Goal: Contribute content: Contribute content

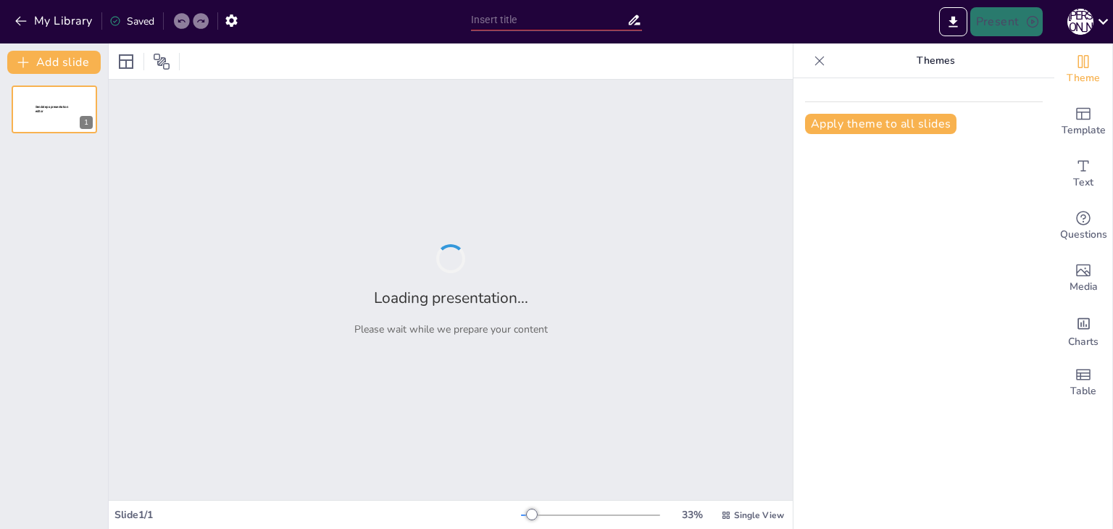
type input "Монетарна система України: Історичний розвиток гривні"
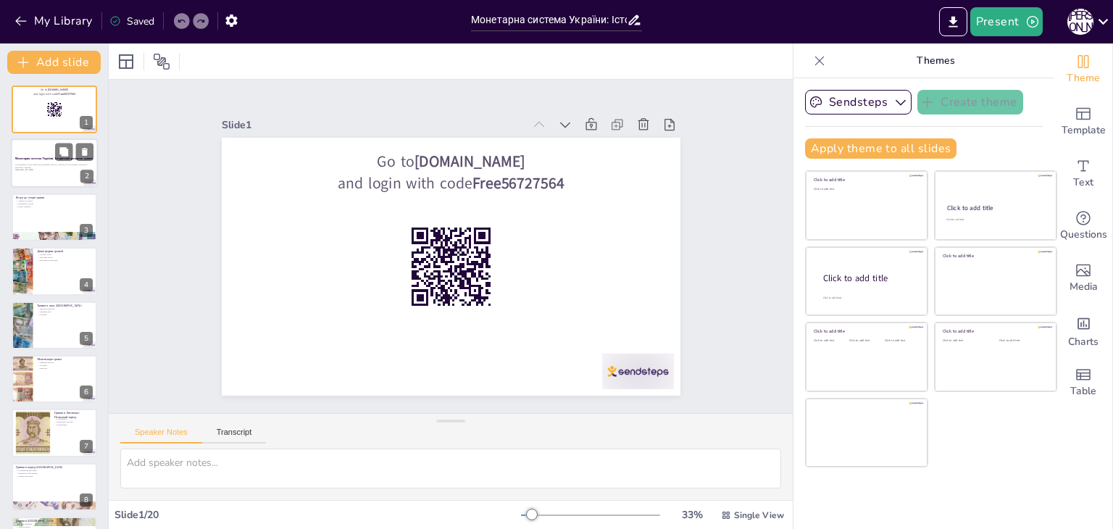
click at [26, 172] on div at bounding box center [54, 163] width 87 height 49
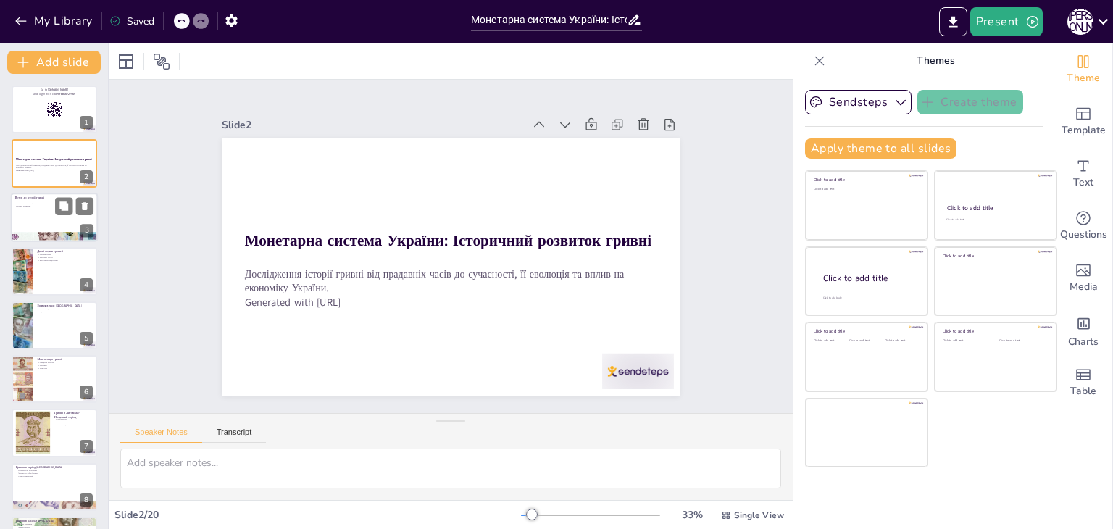
click at [41, 237] on div at bounding box center [54, 236] width 87 height 41
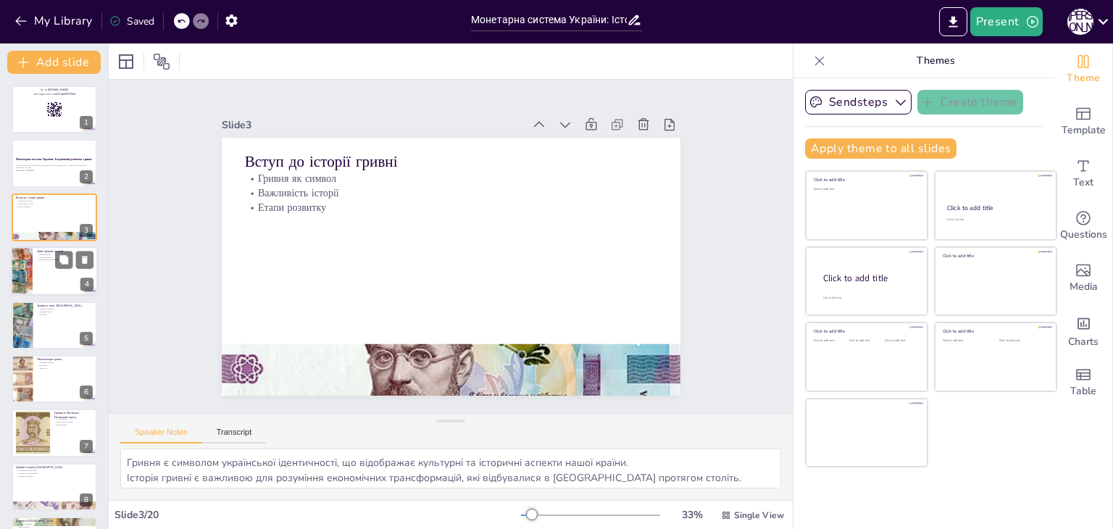
click at [43, 256] on p "Металеві гроші" at bounding box center [65, 257] width 57 height 3
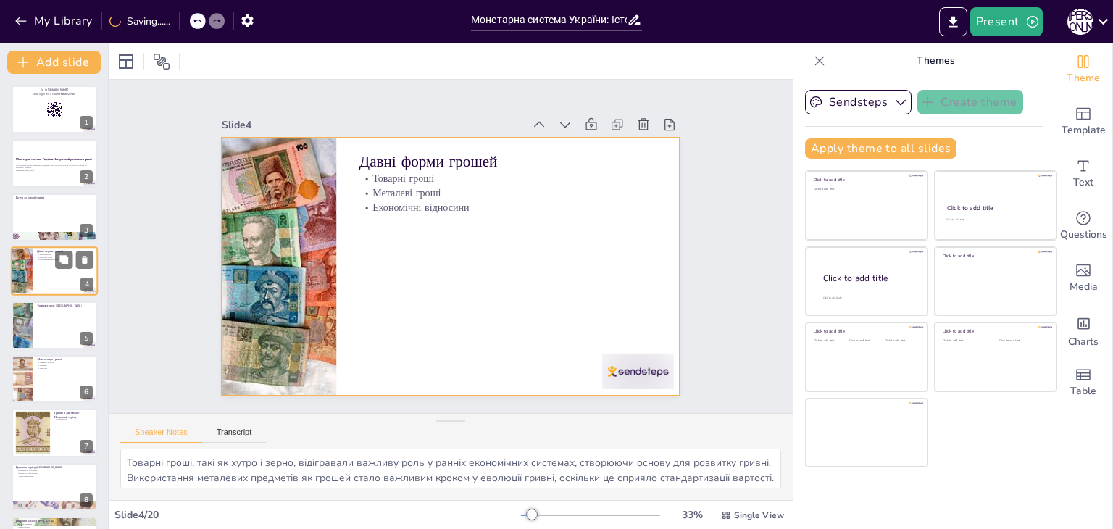
click at [49, 291] on div at bounding box center [54, 270] width 87 height 49
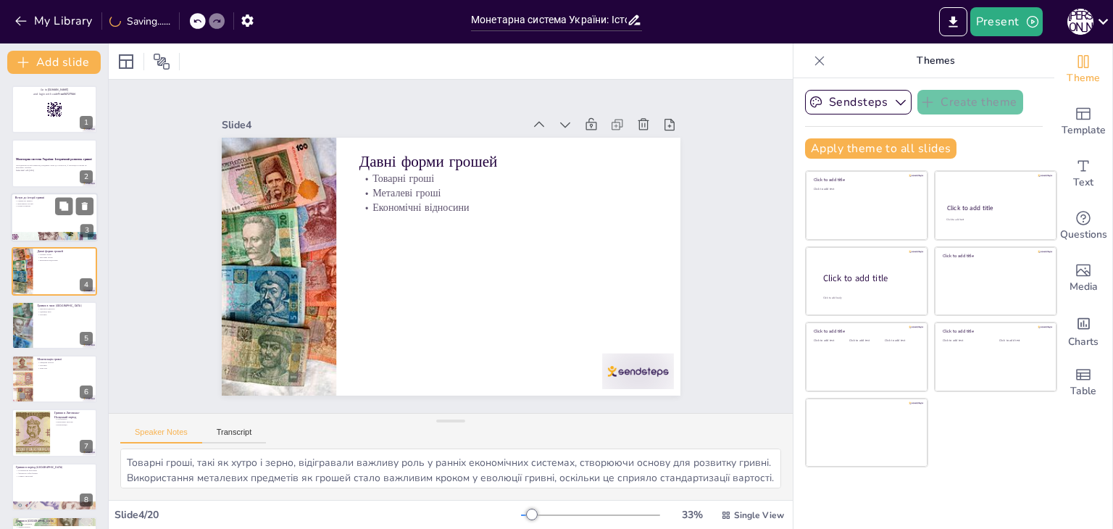
click at [54, 222] on div at bounding box center [54, 217] width 87 height 49
type textarea "Гривня є символом української ідентичності, що відображає культурні та історичн…"
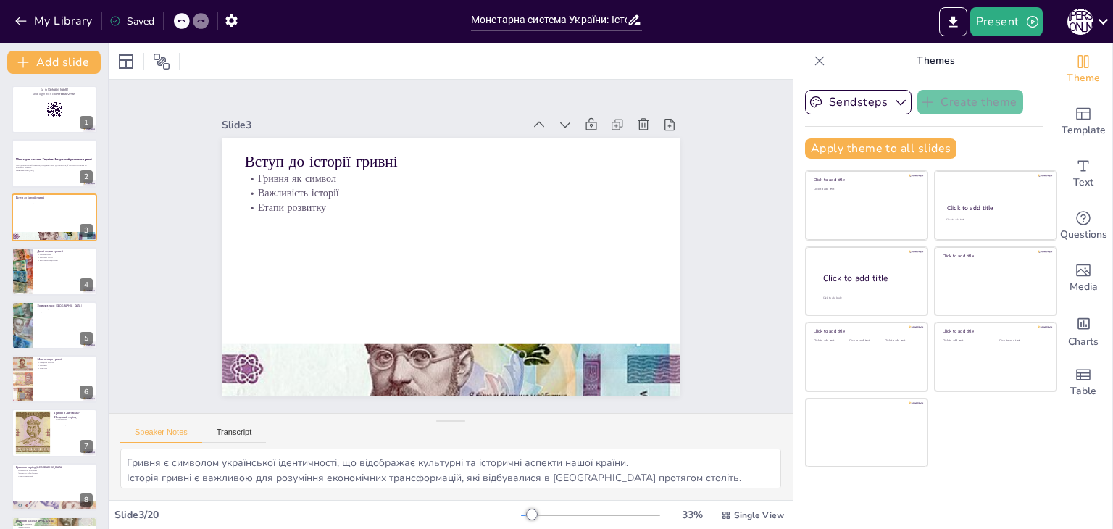
click at [46, 149] on div at bounding box center [54, 163] width 87 height 49
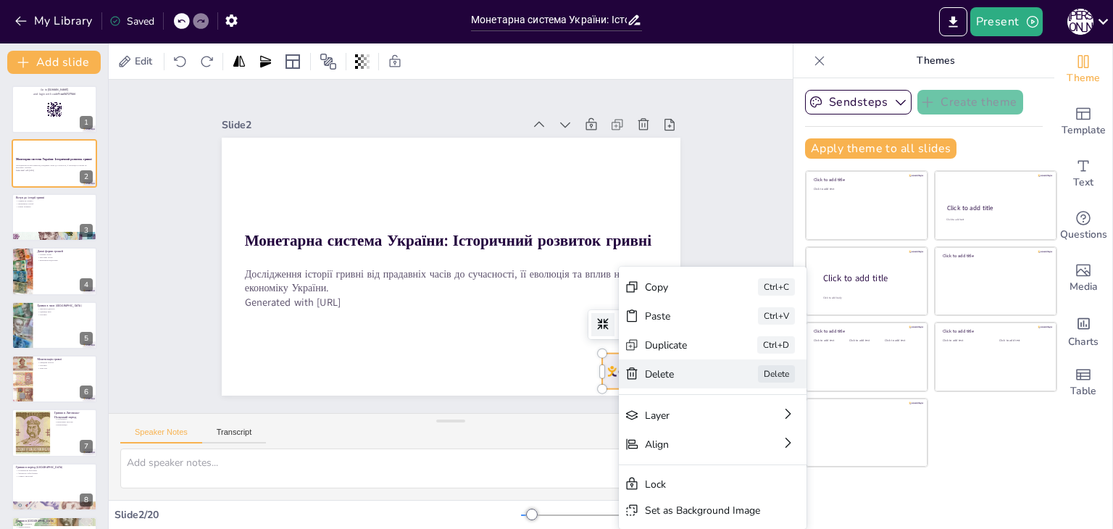
click at [656, 525] on icon at bounding box center [663, 532] width 14 height 14
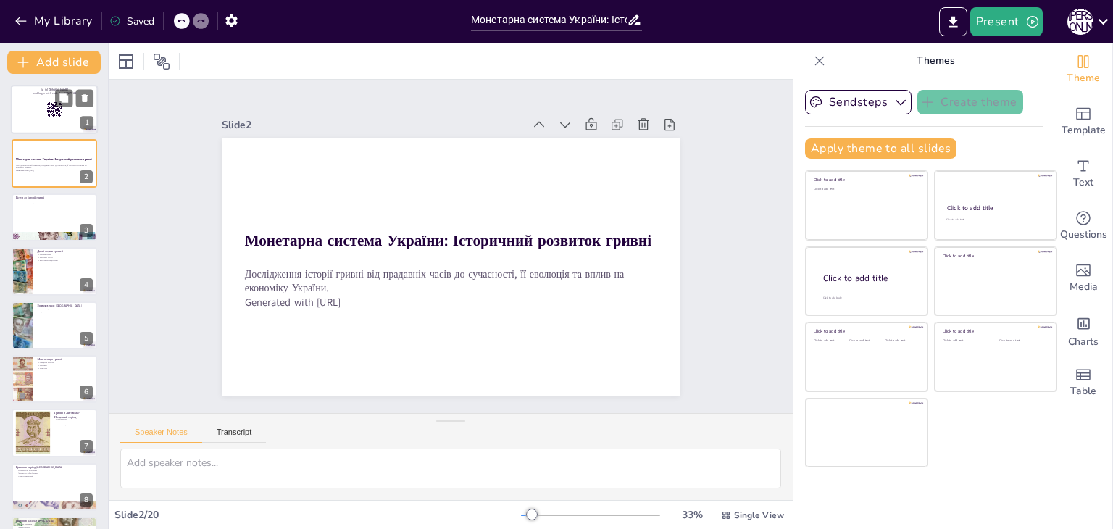
click at [31, 120] on div at bounding box center [54, 109] width 87 height 49
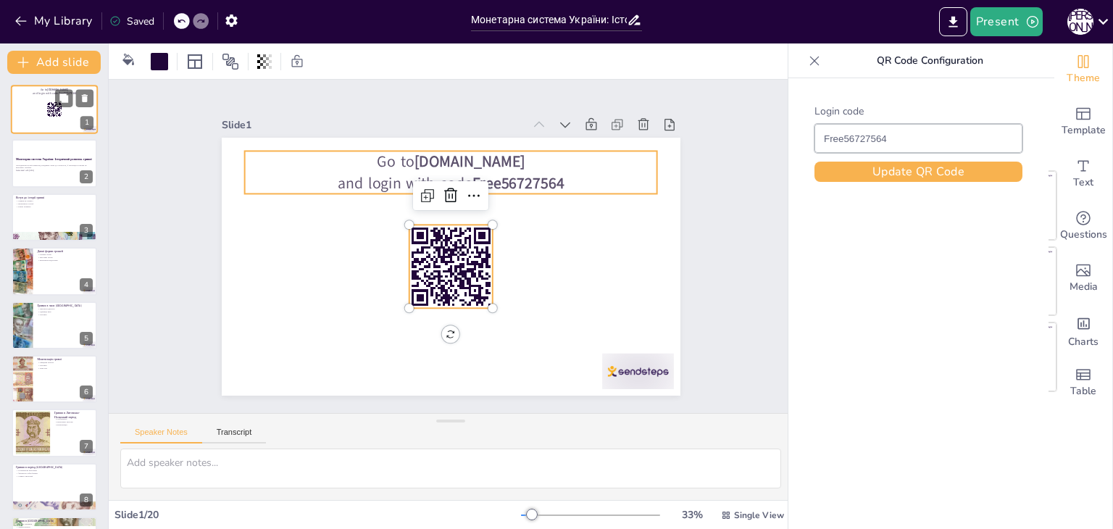
drag, startPoint x: 22, startPoint y: 103, endPoint x: 20, endPoint y: 93, distance: 10.4
click at [20, 93] on p "and login with code Free56727564" at bounding box center [54, 93] width 78 height 4
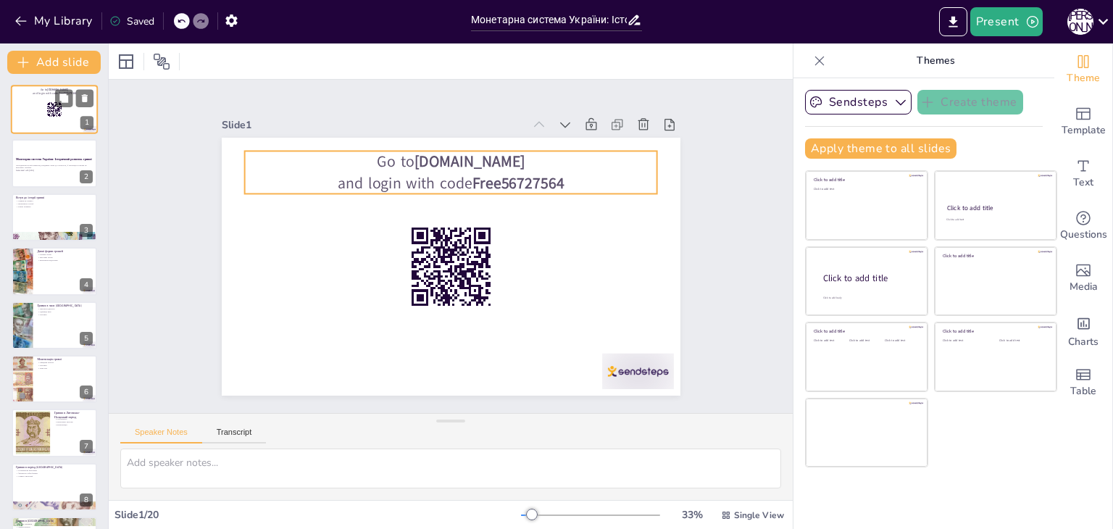
drag, startPoint x: 32, startPoint y: 105, endPoint x: 26, endPoint y: 95, distance: 11.7
drag, startPoint x: 26, startPoint y: 95, endPoint x: 87, endPoint y: 90, distance: 61.1
click at [87, 90] on div "Go to [DOMAIN_NAME] and login with code Free56727564 1" at bounding box center [54, 109] width 87 height 49
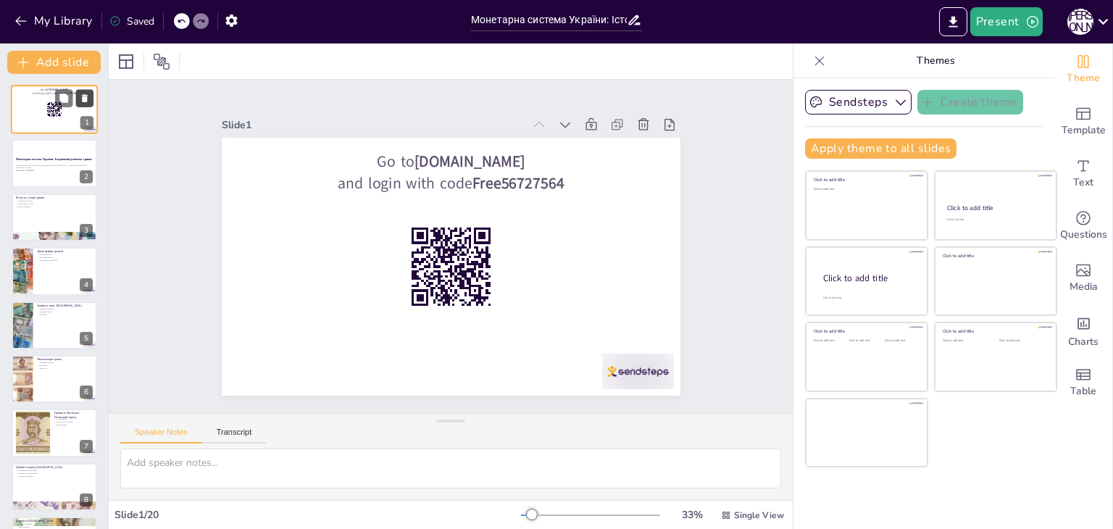
click at [88, 96] on icon at bounding box center [85, 98] width 10 height 10
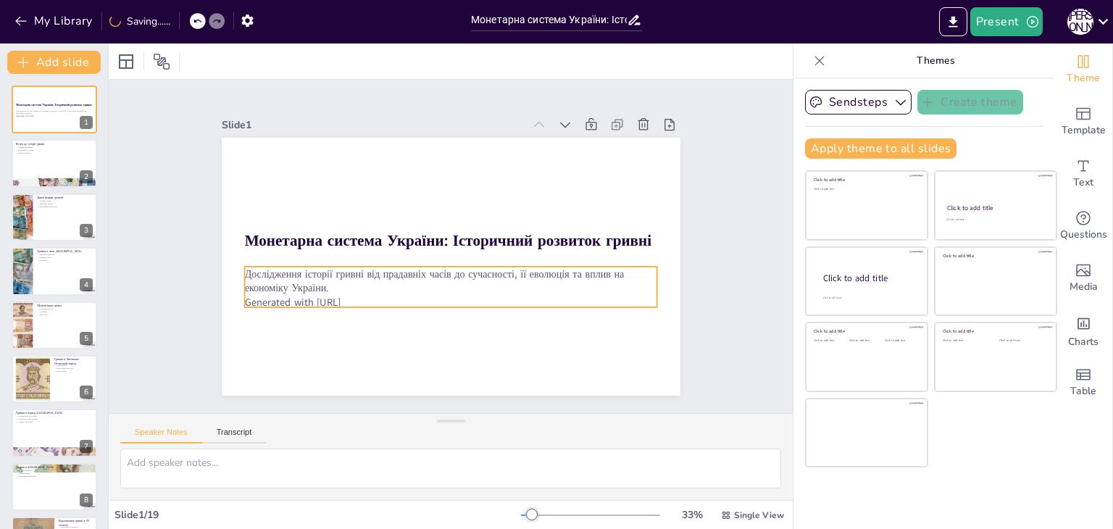
click at [293, 291] on p "Generated with [URL]" at bounding box center [427, 297] width 383 height 181
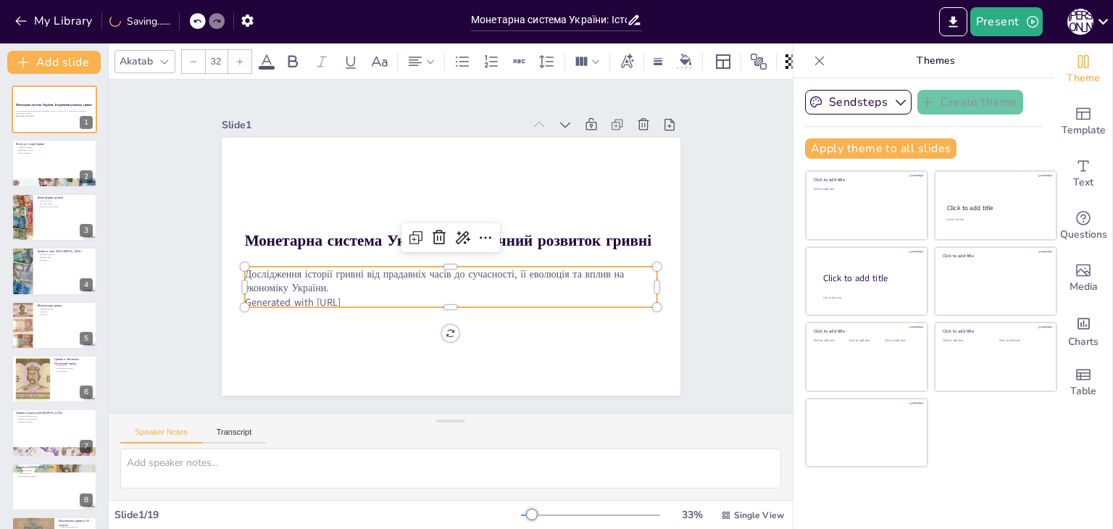
click at [303, 299] on p "Generated with [URL]" at bounding box center [423, 295] width 365 height 219
click at [303, 299] on p "Generated with [URL]" at bounding box center [433, 299] width 397 height 141
click at [299, 296] on p "Generated with [URL]" at bounding box center [414, 286] width 316 height 287
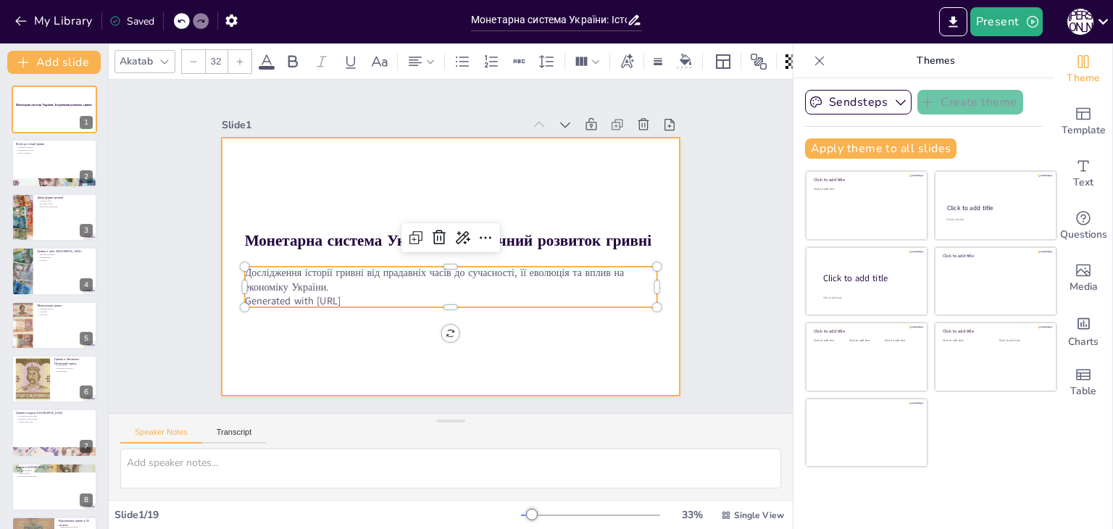
drag, startPoint x: 362, startPoint y: 296, endPoint x: 229, endPoint y: 307, distance: 133.8
click at [229, 307] on div "Монетарна система України: Історичний розвиток гривні Дослідження історії гривн…" at bounding box center [439, 263] width 522 height 478
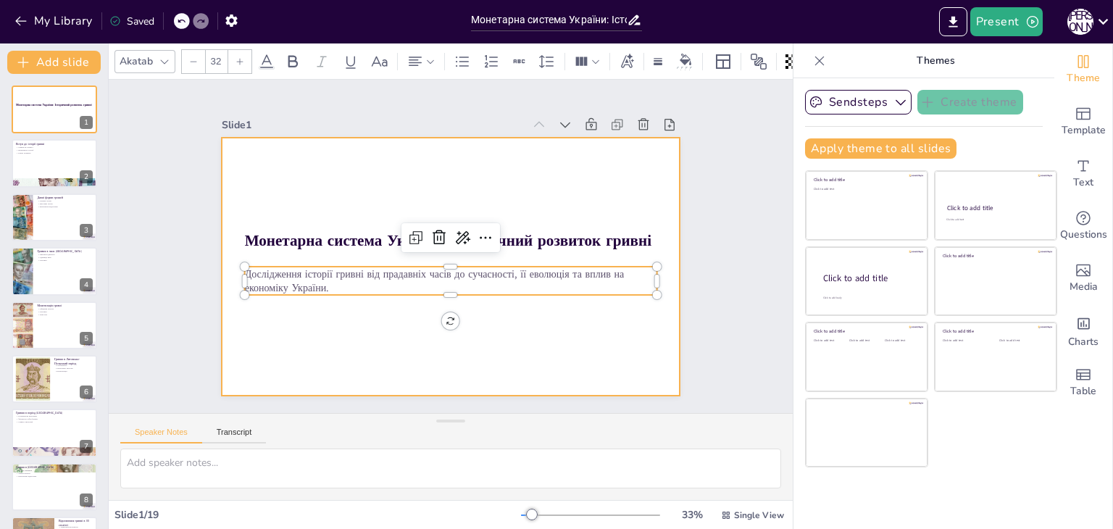
click at [246, 322] on div at bounding box center [439, 230] width 522 height 478
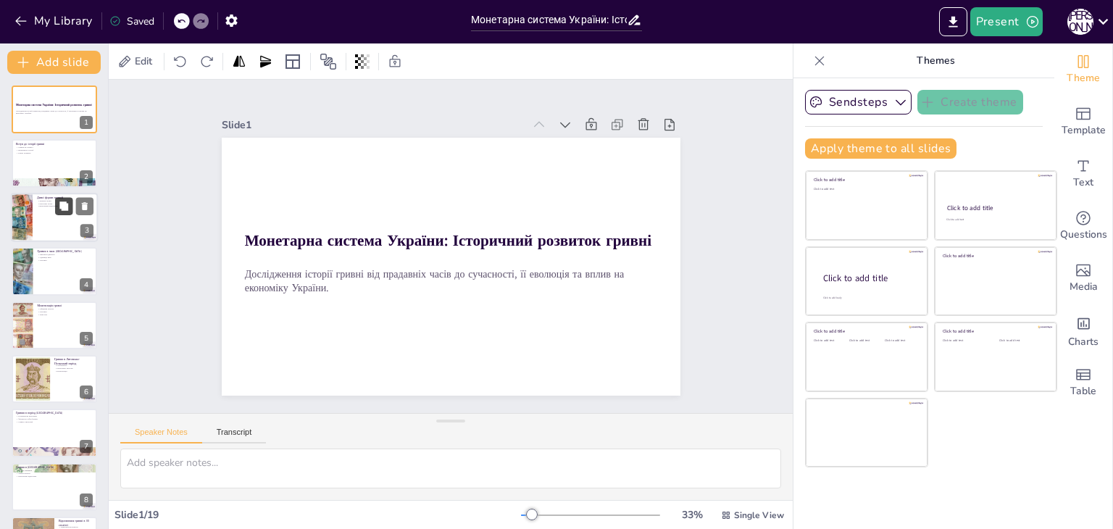
click at [68, 208] on icon at bounding box center [63, 205] width 9 height 9
type textarea "Товарні гроші, такі як хутро і зерно, відігравали важливу роль у ранніх економі…"
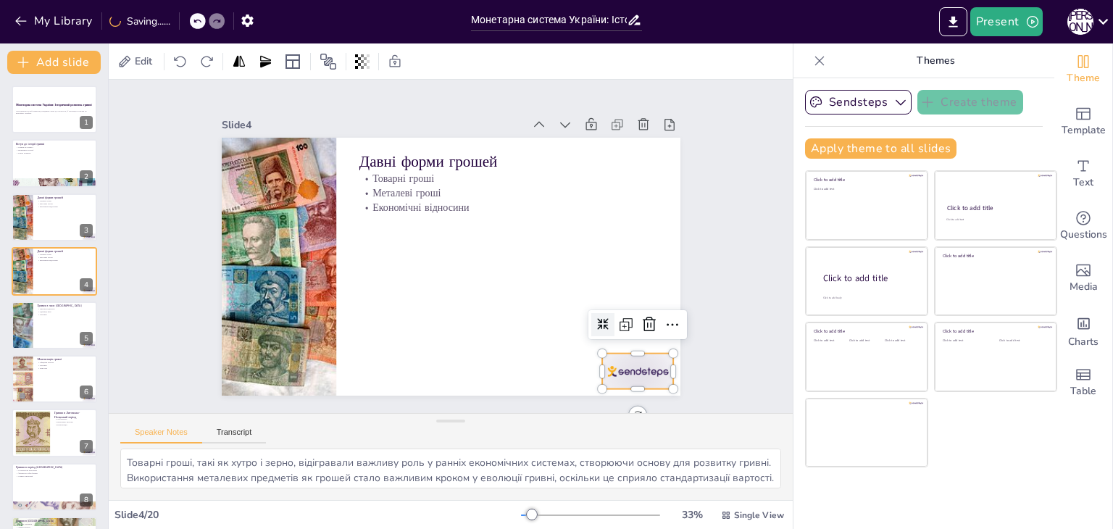
click at [343, 398] on div at bounding box center [326, 434] width 36 height 72
click at [381, 436] on icon at bounding box center [372, 444] width 17 height 17
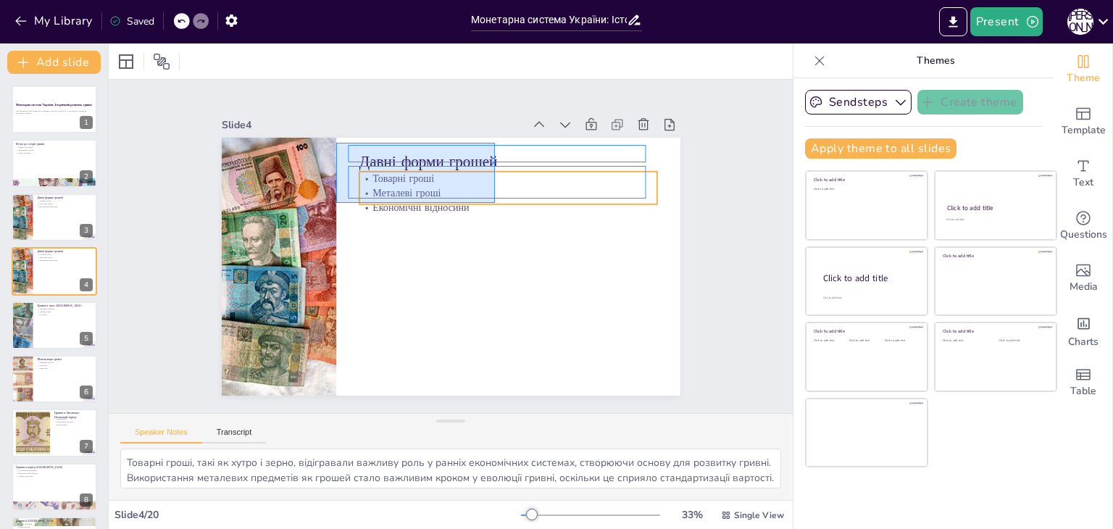
drag, startPoint x: 336, startPoint y: 143, endPoint x: 501, endPoint y: 209, distance: 177.5
click at [501, 209] on div at bounding box center [444, 265] width 516 height 387
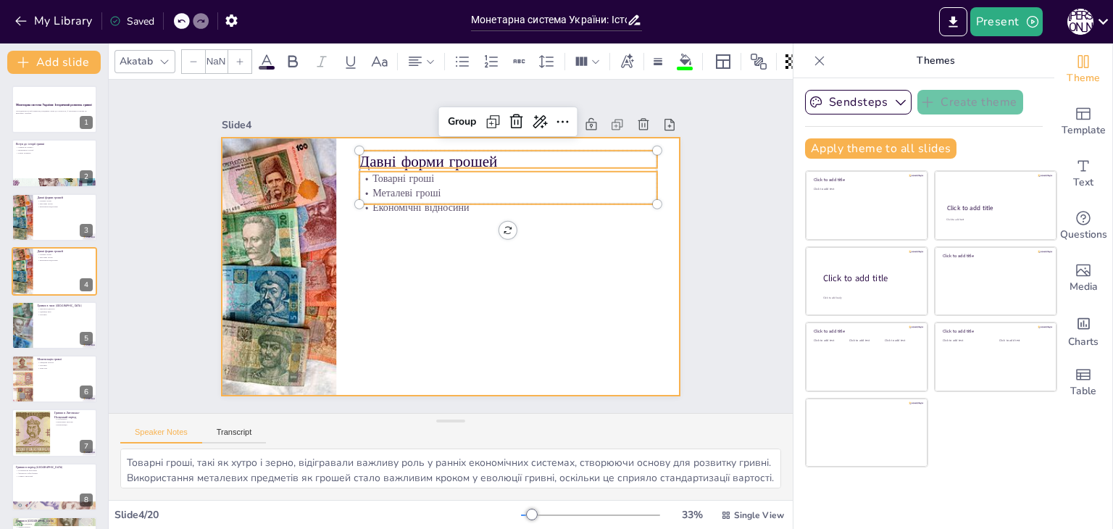
type input "--"
click at [406, 251] on div at bounding box center [434, 258] width 478 height 522
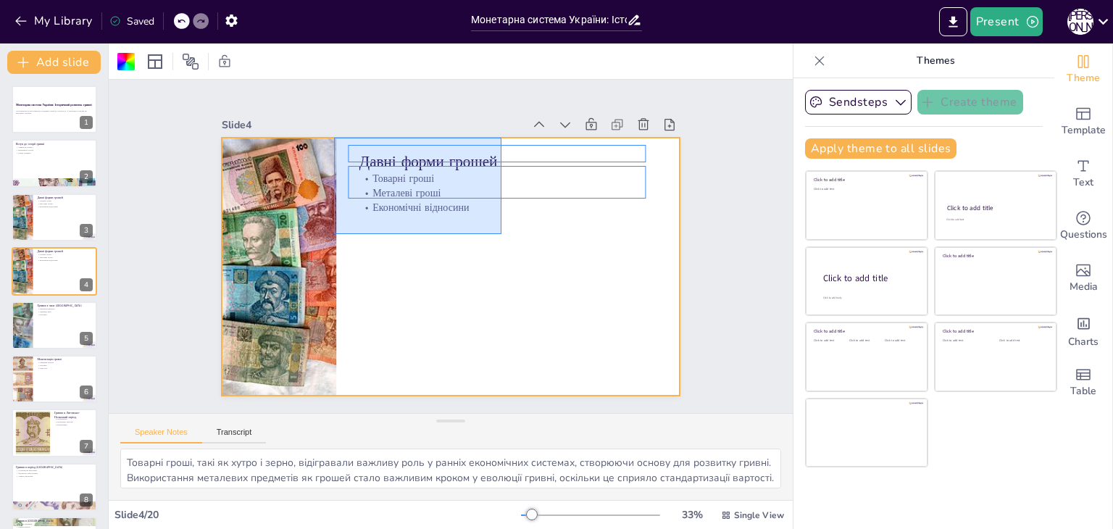
drag, startPoint x: 334, startPoint y: 138, endPoint x: 501, endPoint y: 234, distance: 193.2
click at [501, 234] on div at bounding box center [444, 227] width 516 height 388
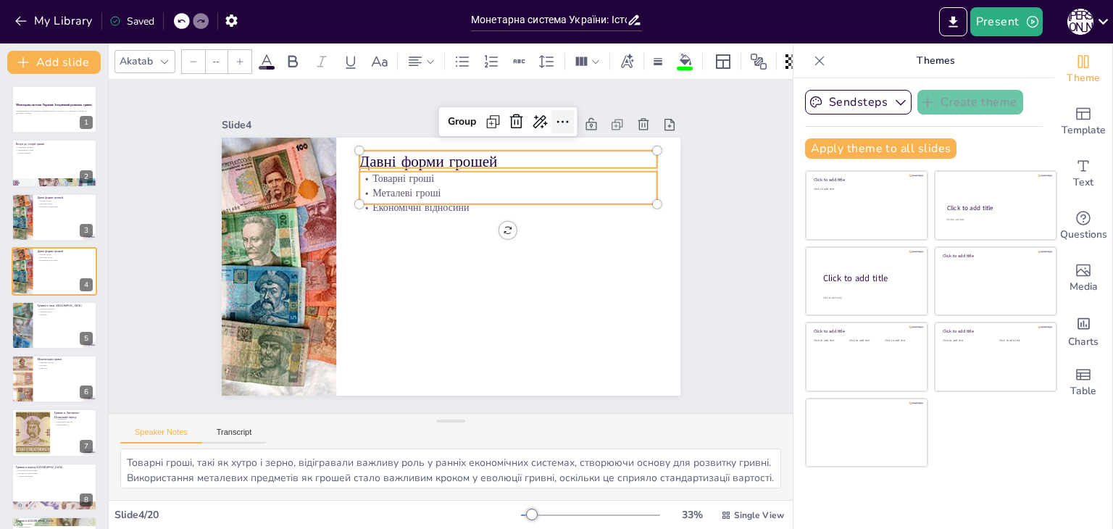
click at [585, 151] on icon at bounding box center [596, 162] width 22 height 22
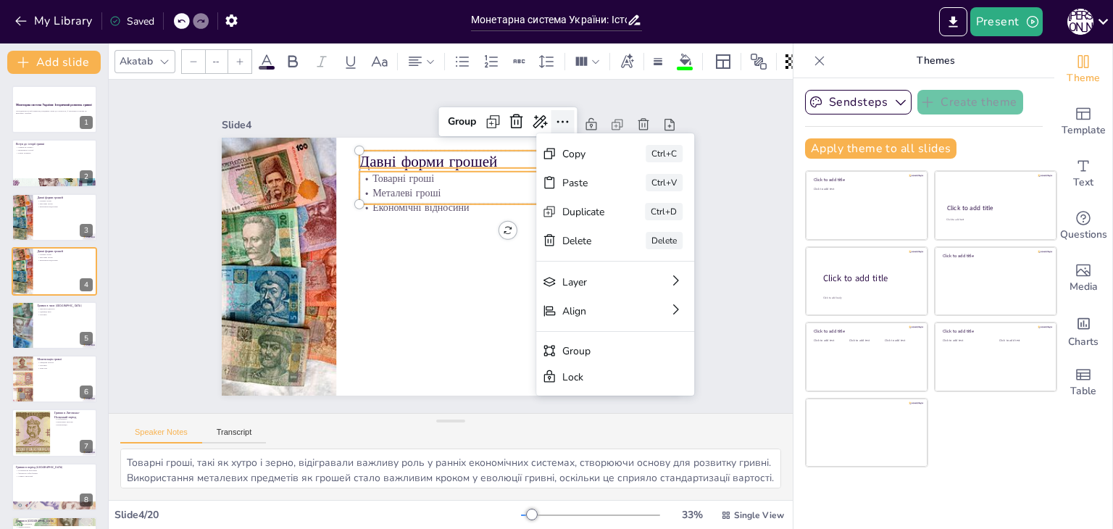
click at [605, 251] on icon at bounding box center [617, 263] width 25 height 25
click at [237, 58] on icon at bounding box center [240, 61] width 7 height 7
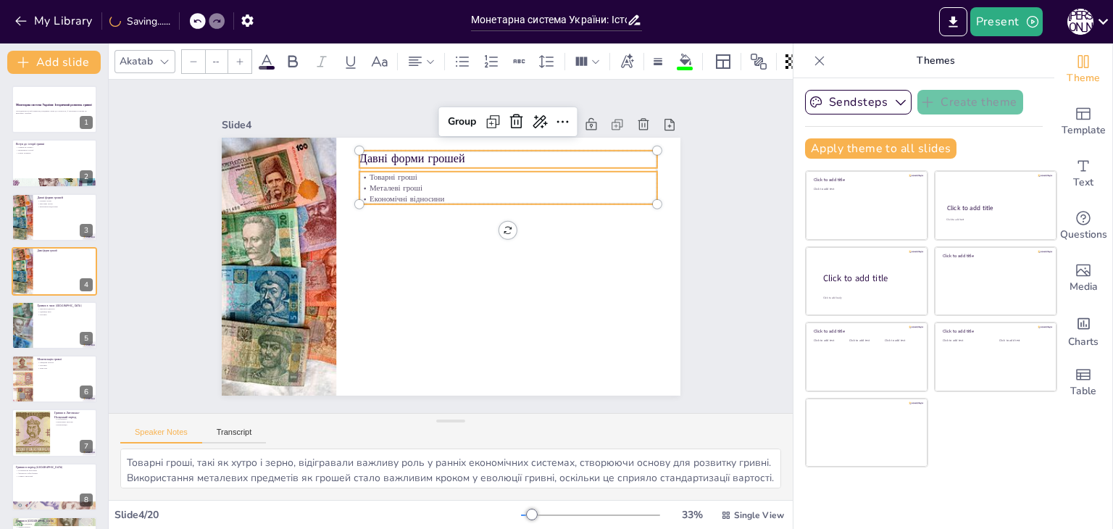
click at [196, 57] on icon at bounding box center [193, 61] width 9 height 9
click at [238, 57] on icon at bounding box center [240, 61] width 9 height 9
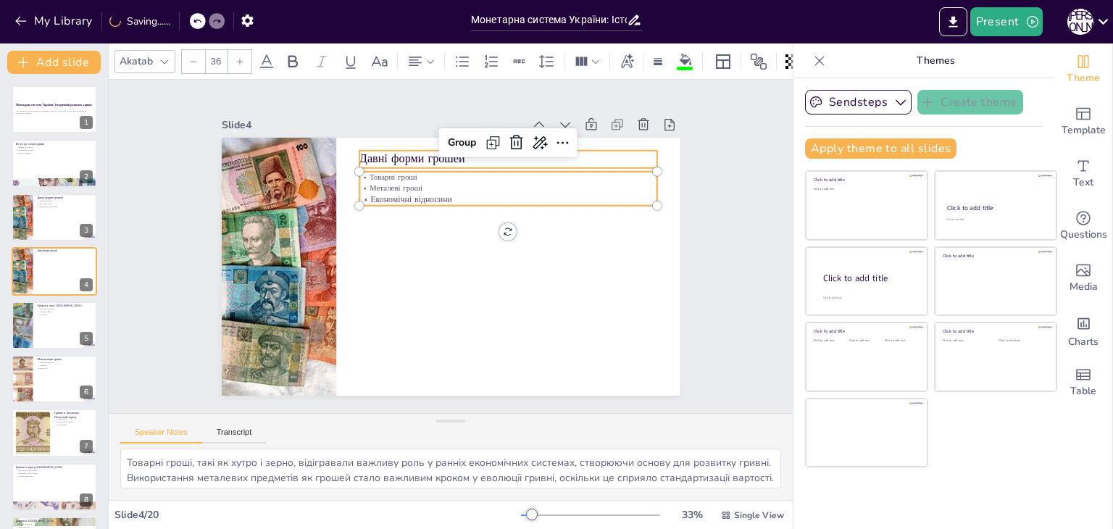
click at [238, 57] on icon at bounding box center [240, 61] width 9 height 9
click at [186, 54] on div at bounding box center [193, 61] width 23 height 23
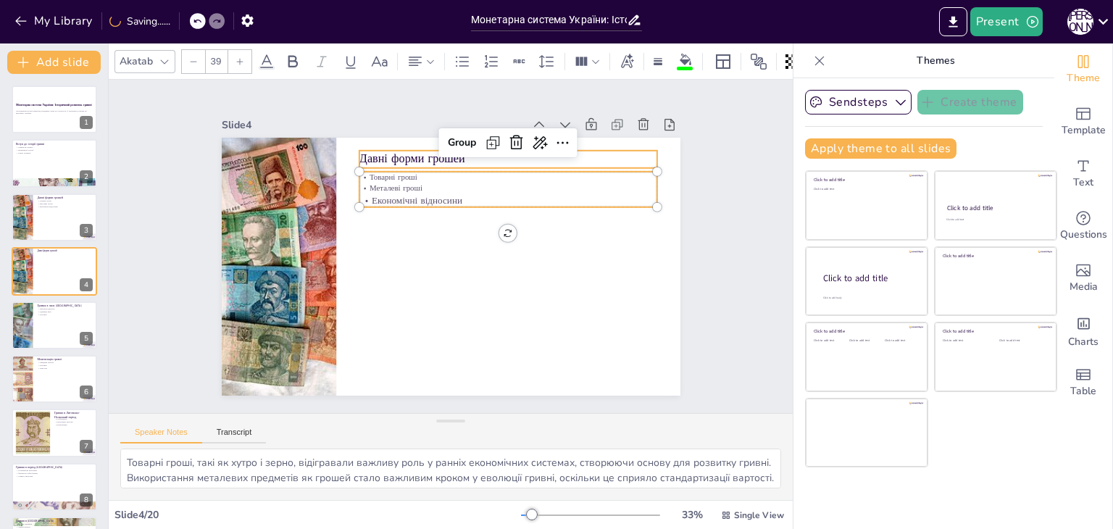
click at [186, 54] on div at bounding box center [193, 61] width 23 height 23
click at [234, 51] on div at bounding box center [239, 61] width 23 height 23
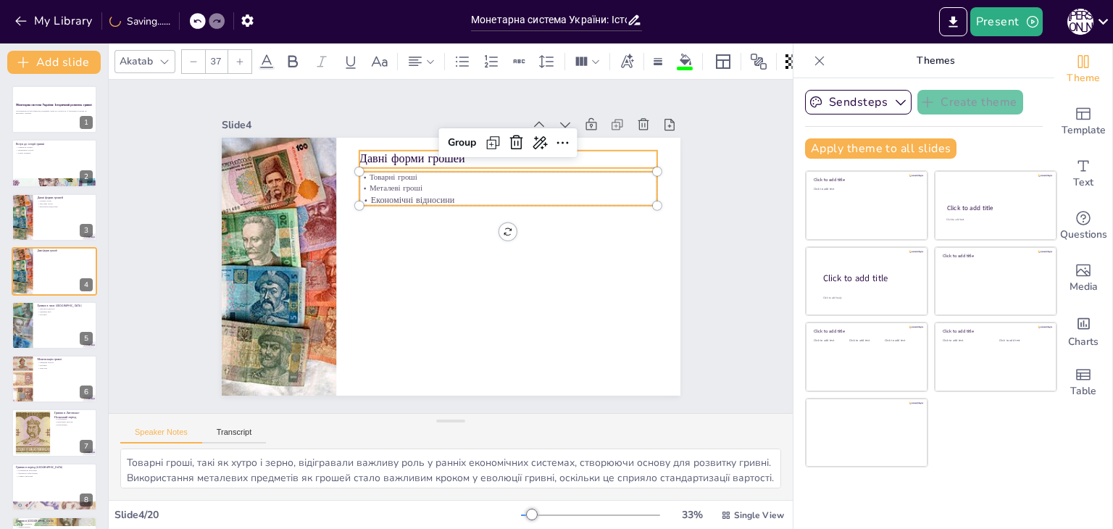
type input "38"
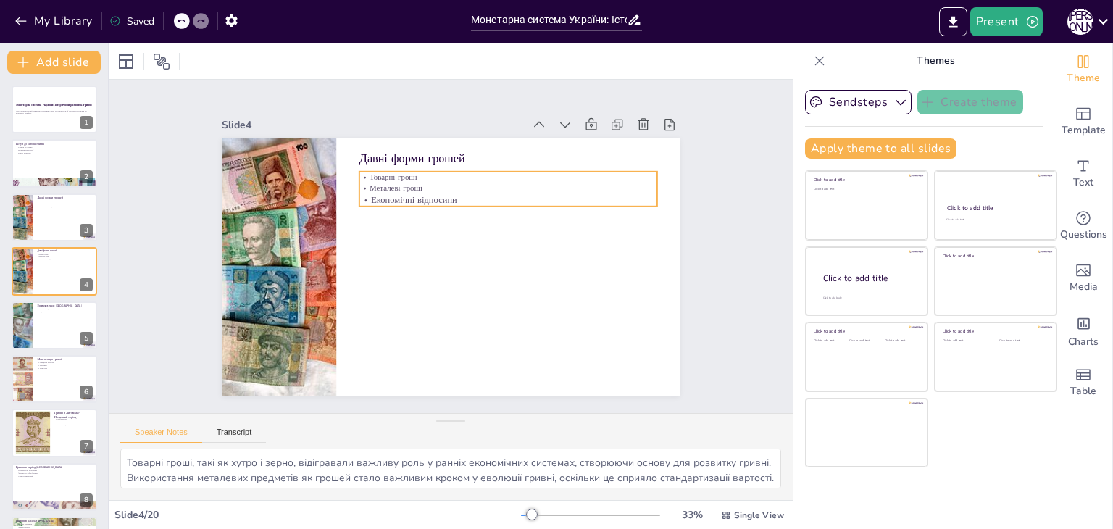
click at [407, 183] on p "Металеві гроші" at bounding box center [531, 233] width 248 height 184
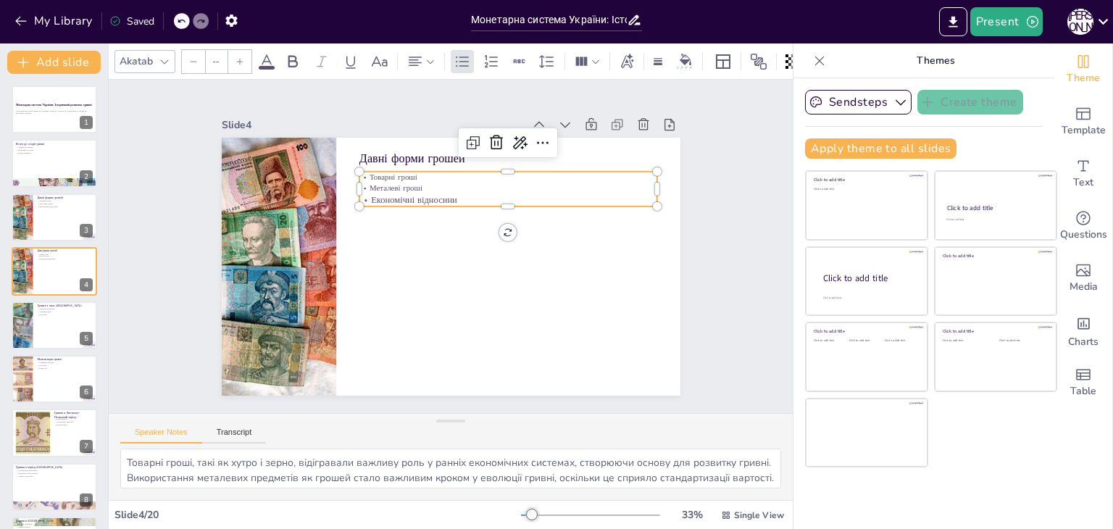
click at [395, 183] on p "Металеві гроші" at bounding box center [526, 216] width 277 height 131
click at [445, 161] on div at bounding box center [549, 234] width 208 height 229
click at [433, 160] on div at bounding box center [508, 166] width 298 height 12
click at [431, 156] on p "Давні форми грошей" at bounding box center [548, 209] width 251 height 188
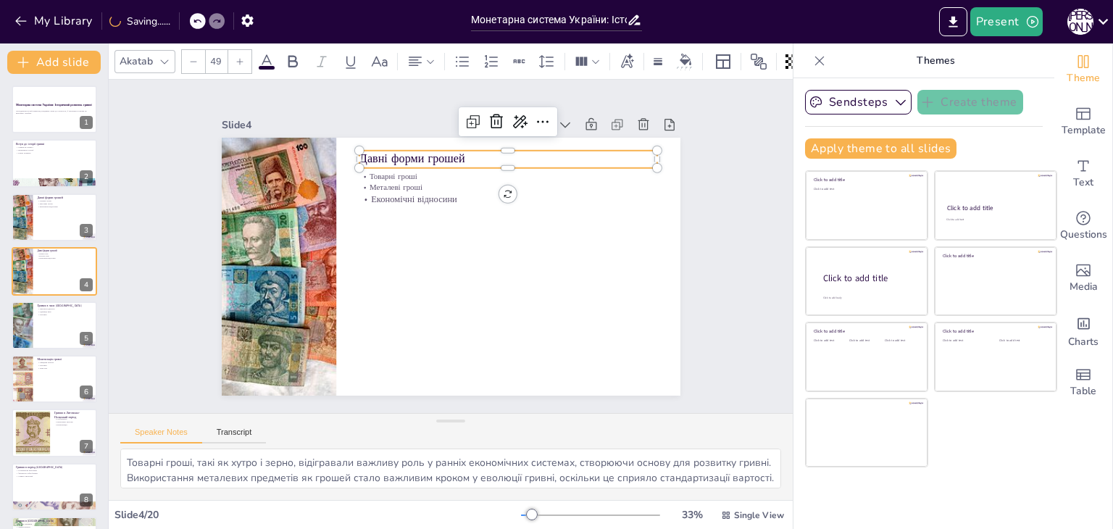
click at [431, 156] on p "Давні форми грошей" at bounding box center [517, 164] width 298 height 47
click at [428, 152] on p "Давні форми грошей" at bounding box center [548, 209] width 251 height 188
click at [448, 152] on p "Давні форми грошей" at bounding box center [554, 230] width 212 height 233
click at [428, 152] on p "Давні форми грошей" at bounding box center [548, 209] width 251 height 188
click at [237, 57] on icon at bounding box center [240, 61] width 9 height 9
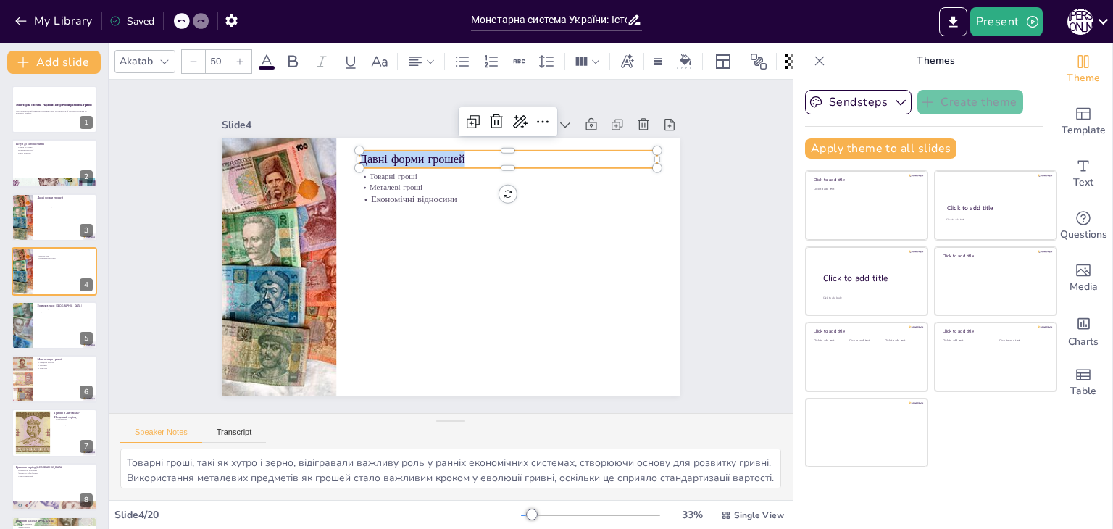
click at [237, 57] on icon at bounding box center [240, 61] width 9 height 9
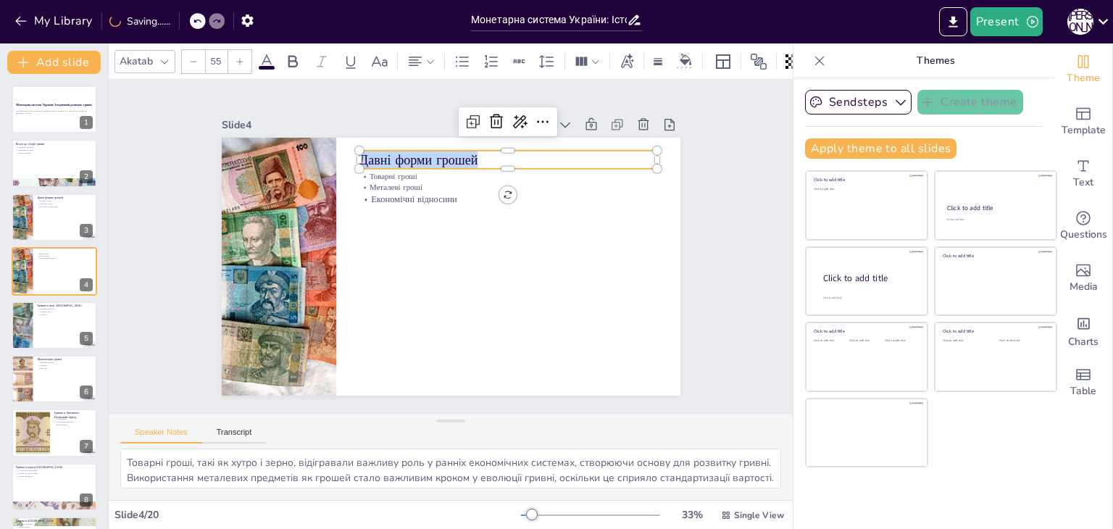
click at [237, 57] on icon at bounding box center [240, 61] width 9 height 9
type input "57"
click at [334, 337] on div at bounding box center [442, 265] width 524 height 422
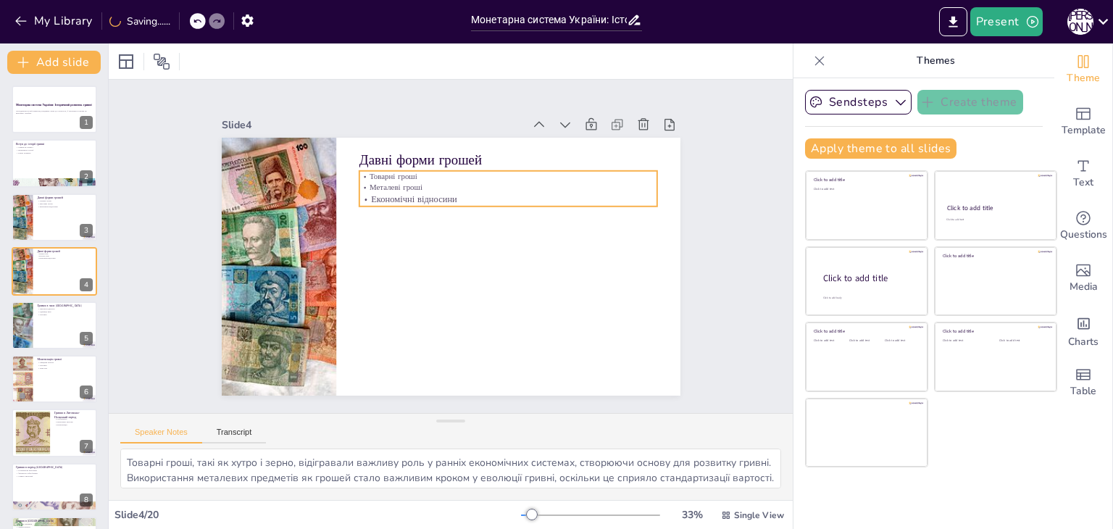
click at [393, 175] on p "Товарні гроші" at bounding box center [531, 205] width 277 height 131
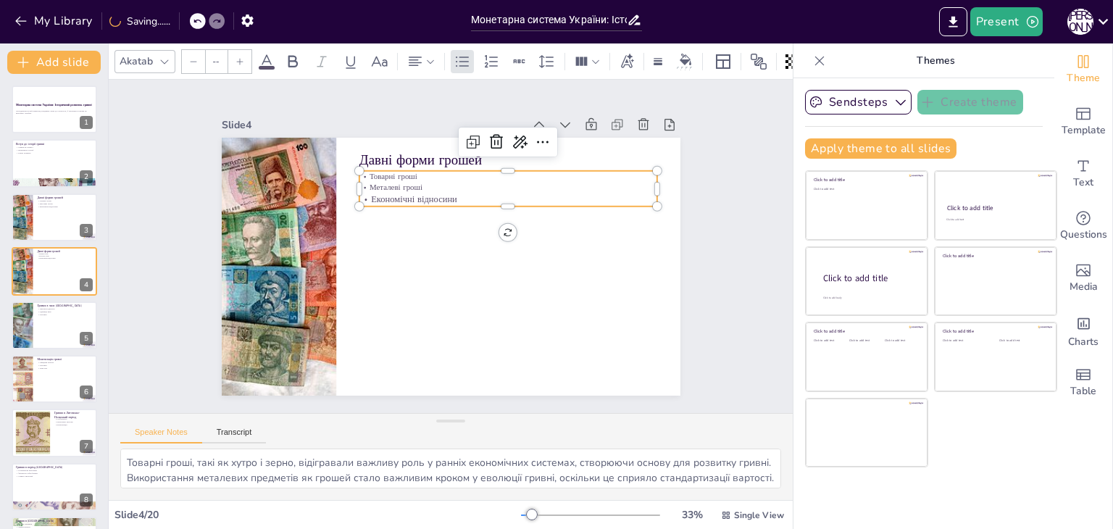
click at [367, 175] on p "Товарні гроші" at bounding box center [508, 176] width 298 height 11
click at [483, 175] on p "Товарні гроші" at bounding box center [534, 279] width 103 height 287
click at [233, 56] on div at bounding box center [239, 61] width 23 height 23
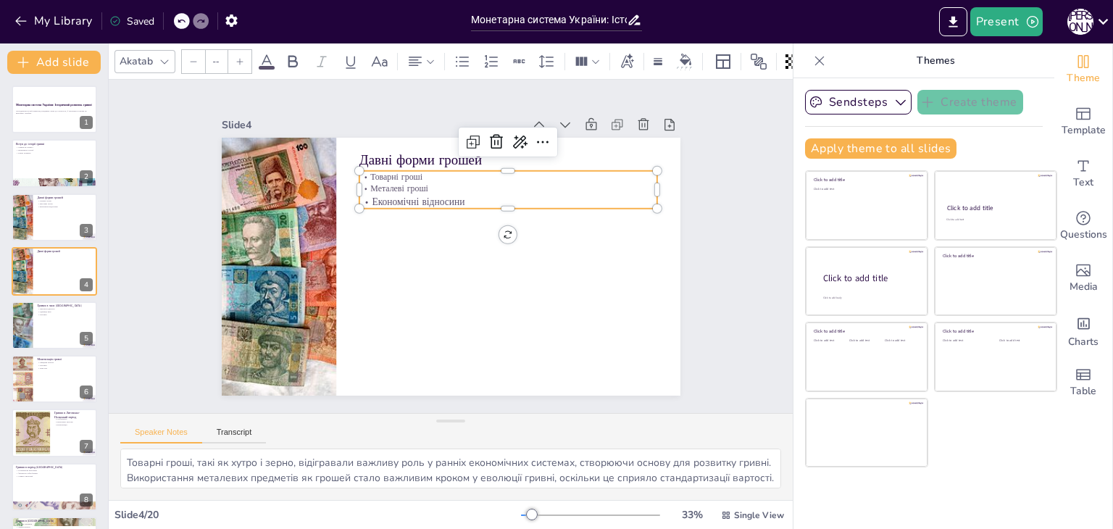
click at [233, 56] on div at bounding box center [239, 61] width 23 height 23
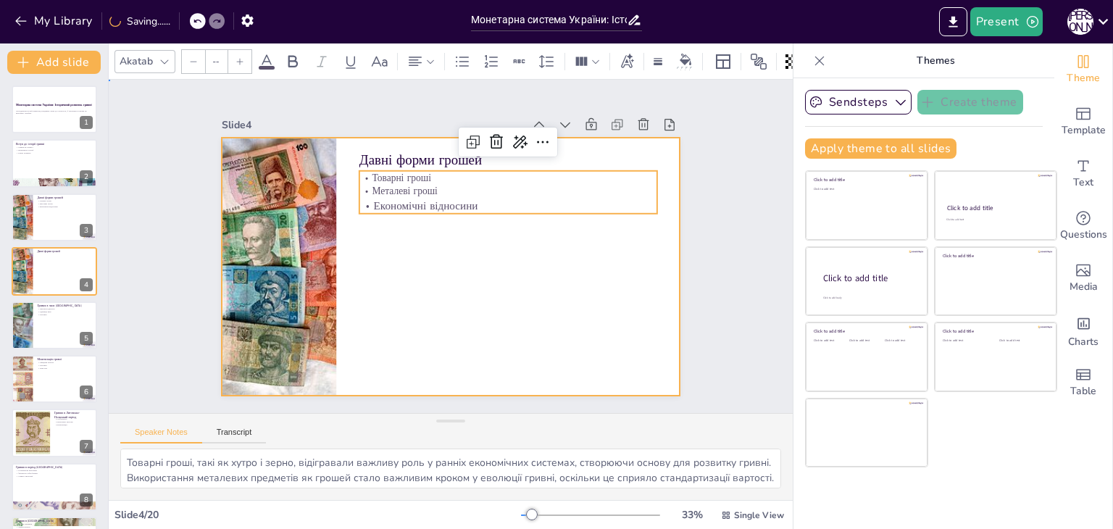
click at [338, 279] on div at bounding box center [444, 265] width 516 height 387
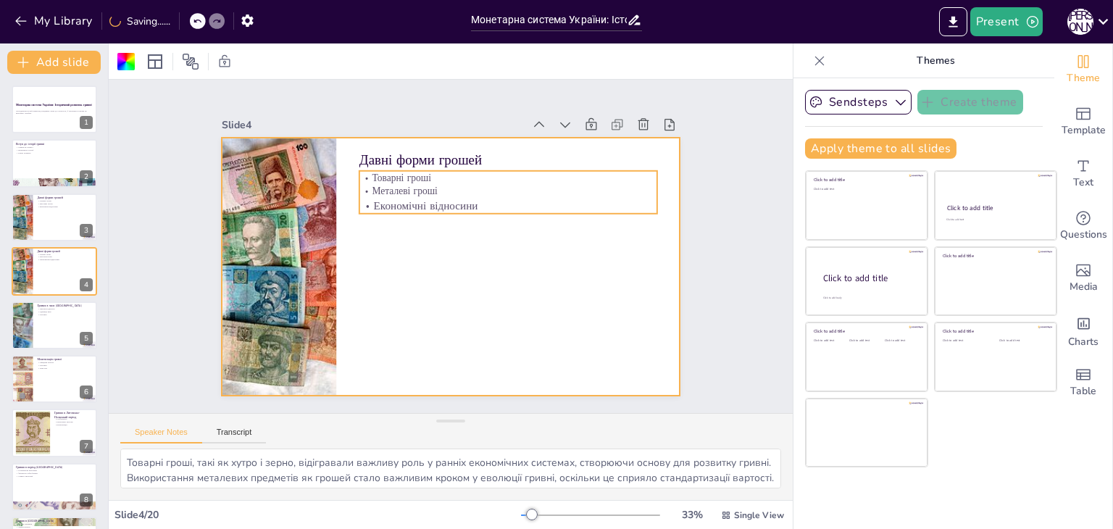
click at [374, 277] on p "Товарні гроші" at bounding box center [417, 329] width 288 height 105
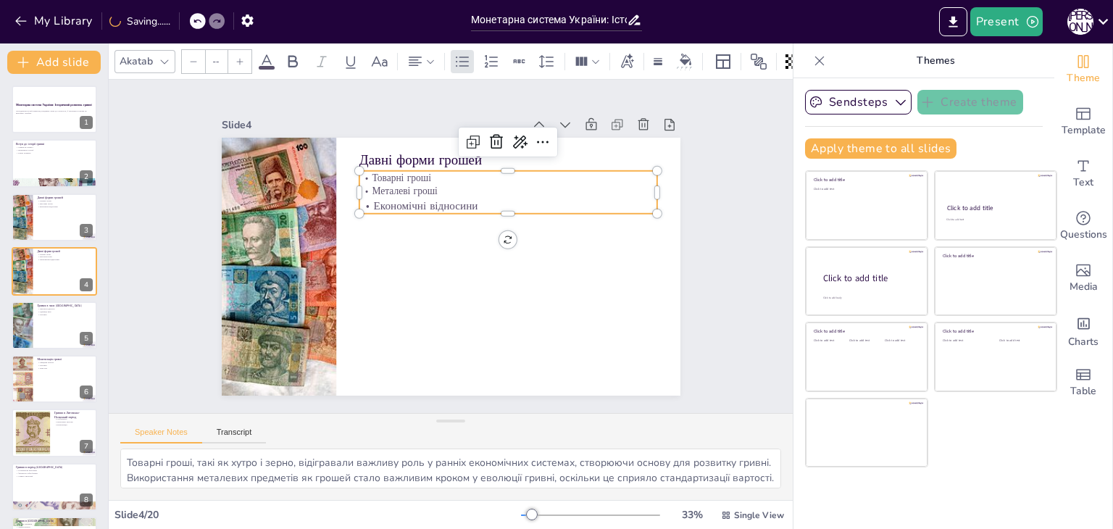
click at [424, 175] on p "Товарні гроші" at bounding box center [539, 233] width 230 height 209
type input "46"
click at [388, 193] on p "Економічні відносини" at bounding box center [521, 240] width 266 height 162
click at [380, 193] on p "Економічні відносини" at bounding box center [519, 233] width 278 height 136
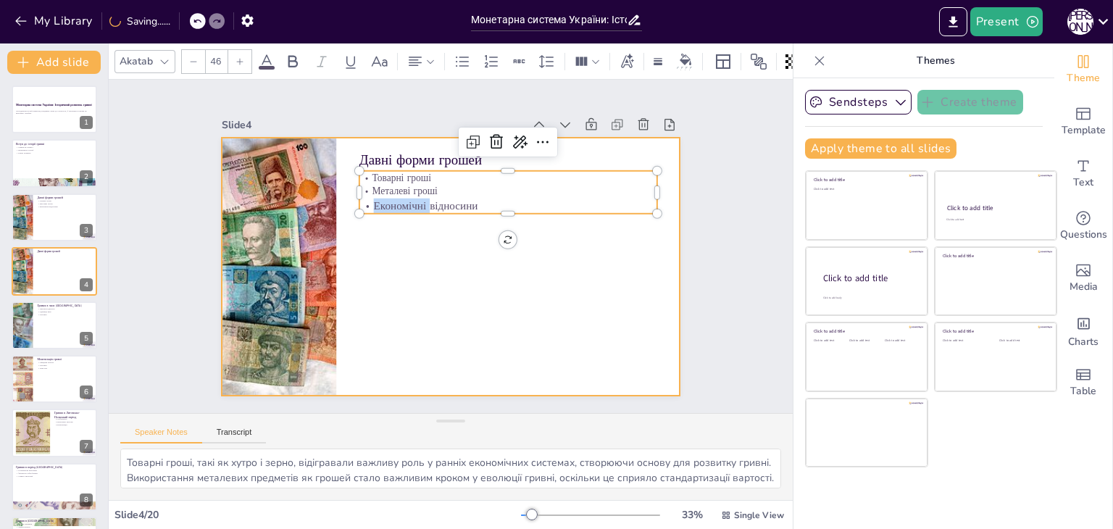
click at [398, 254] on div at bounding box center [437, 261] width 514 height 499
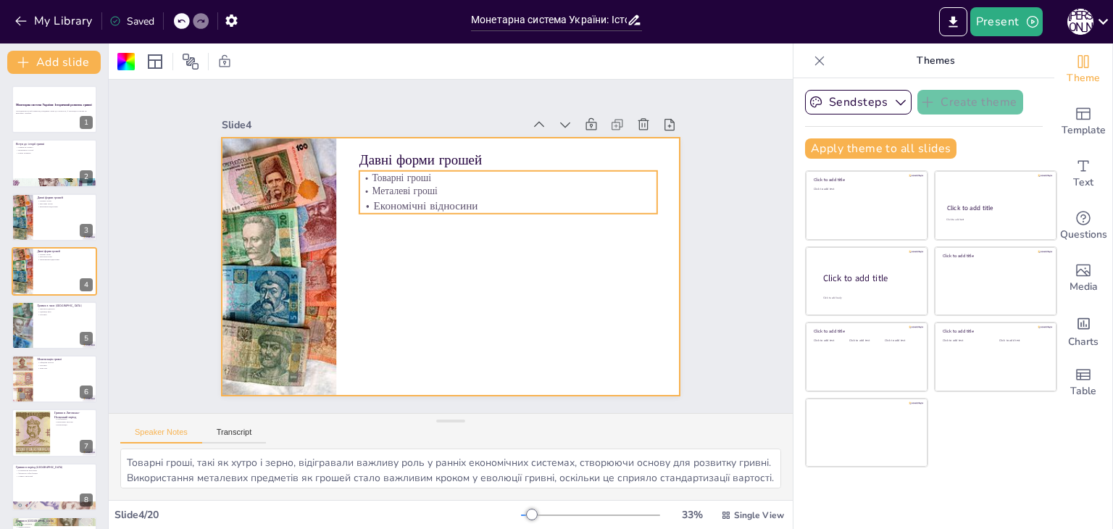
click at [414, 192] on p "Економічні відносини" at bounding box center [519, 262] width 211 height 232
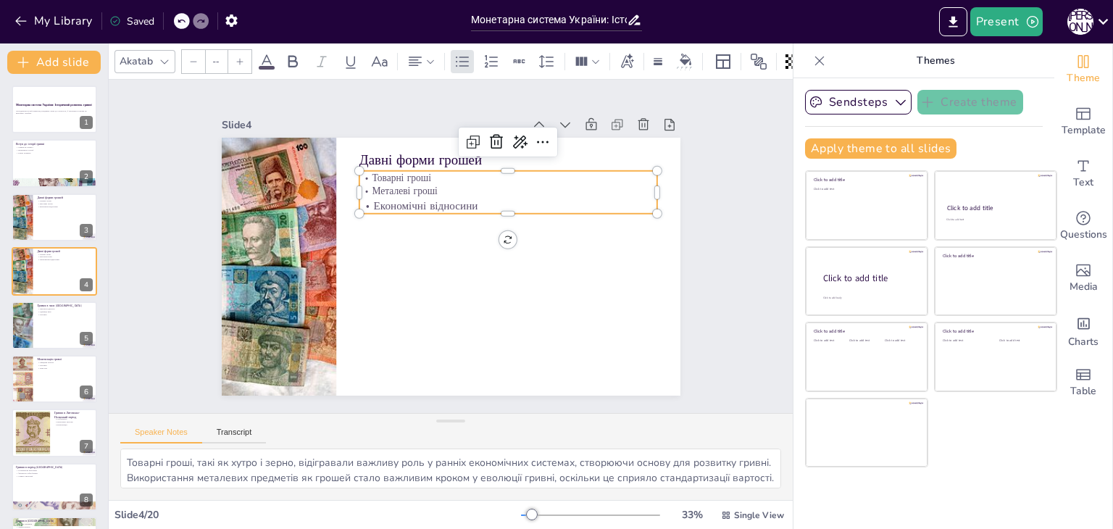
click at [396, 192] on p "Економічні відносини" at bounding box center [464, 315] width 136 height 278
click at [395, 190] on p "Металеві гроші" at bounding box center [526, 218] width 278 height 134
click at [406, 190] on p "Металеві гроші" at bounding box center [530, 234] width 249 height 186
click at [437, 186] on p "Металеві гроші" at bounding box center [530, 260] width 186 height 249
click at [393, 186] on p "Металеві гроші" at bounding box center [518, 203] width 294 height 75
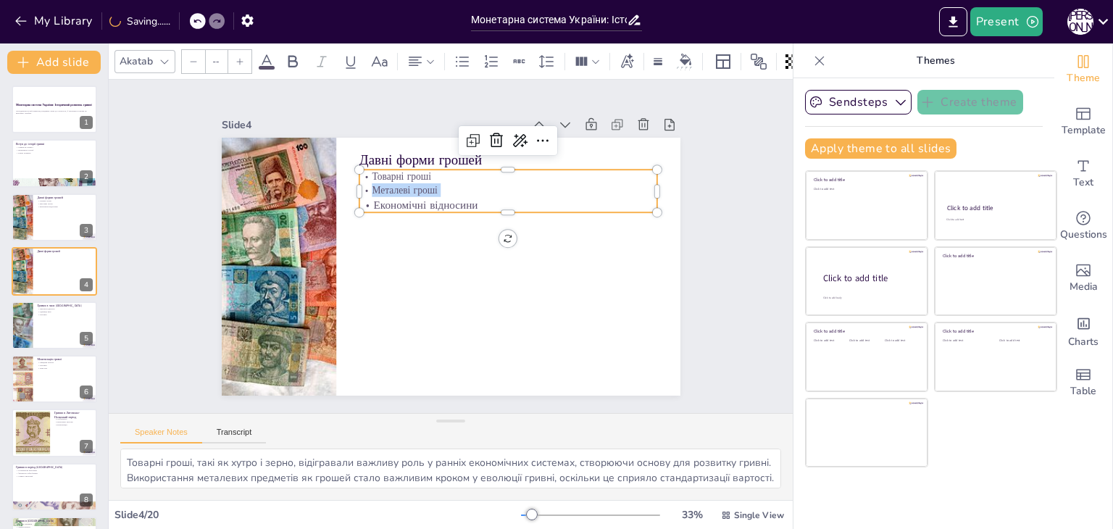
click at [456, 186] on p "Металеві гроші" at bounding box center [493, 314] width 75 height 294
click at [215, 59] on input "--" at bounding box center [216, 61] width 20 height 23
click at [220, 57] on input "NaN" at bounding box center [216, 61] width 20 height 23
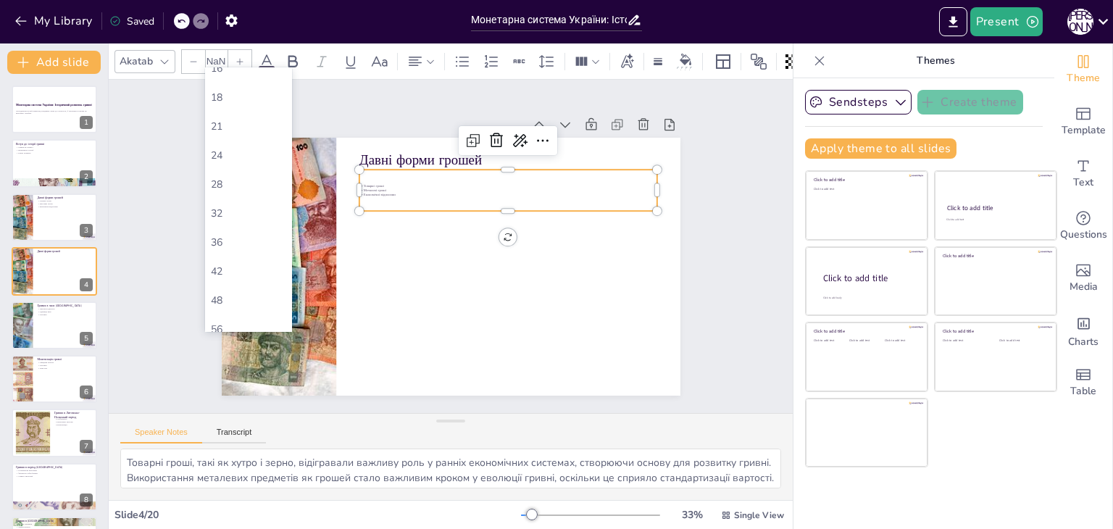
scroll to position [217, 0]
click at [225, 236] on div "48" at bounding box center [248, 242] width 75 height 14
type input "48"
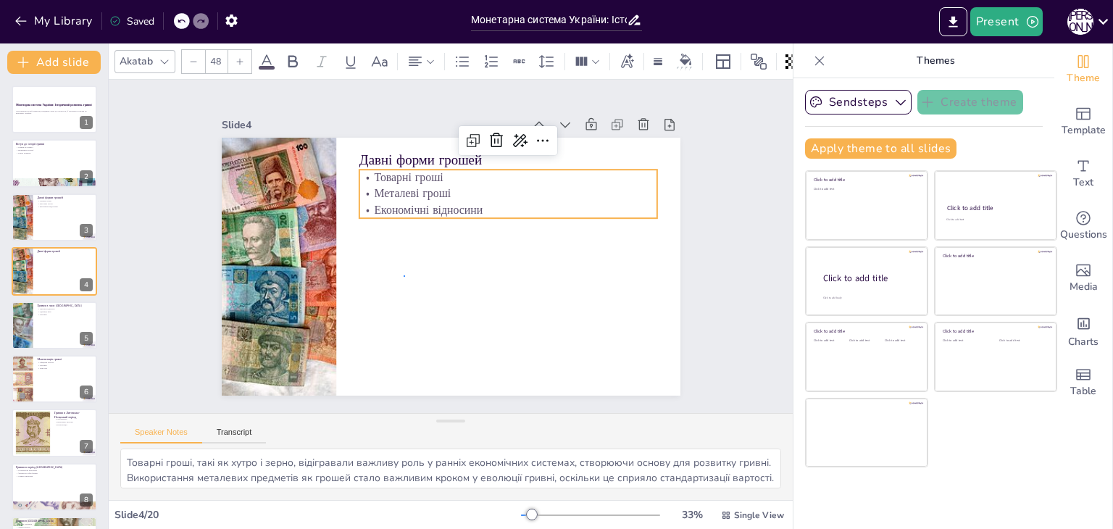
click at [404, 276] on div at bounding box center [439, 263] width 522 height 478
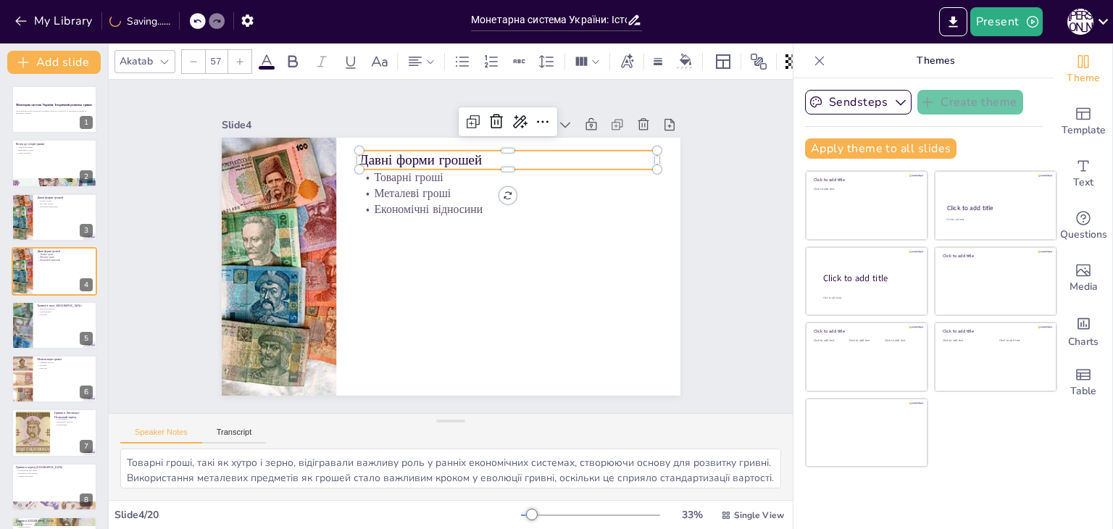
click at [378, 278] on p "Давні форми грошей" at bounding box center [377, 318] width 296 height 80
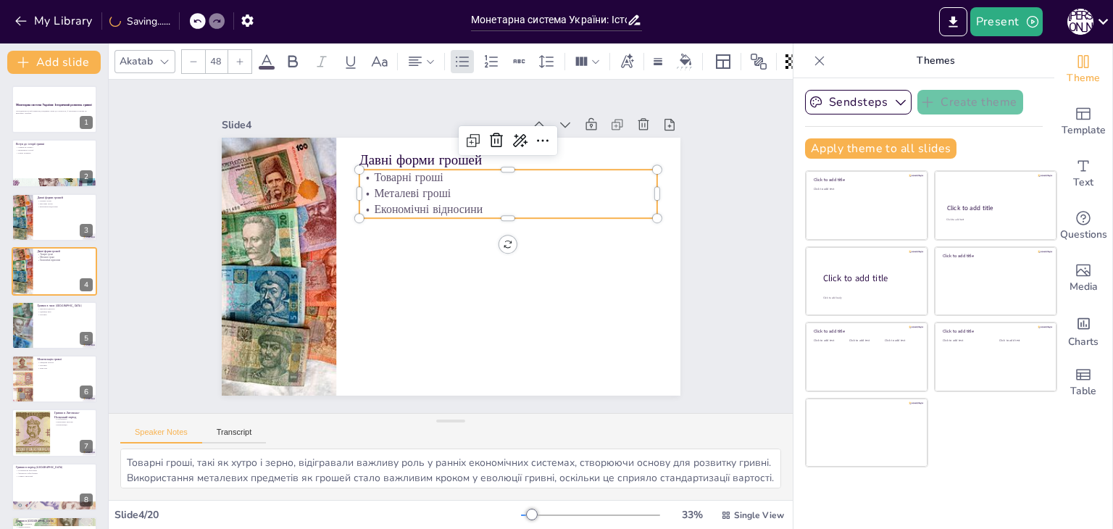
click at [382, 174] on p "Товарні гроші" at bounding box center [526, 198] width 288 height 107
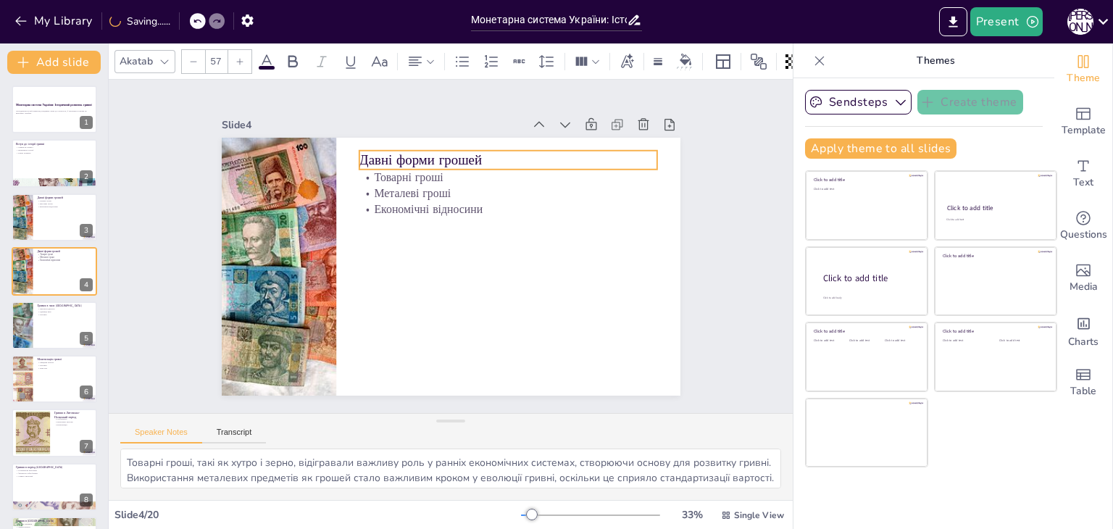
click at [387, 154] on p "Давні форми грошей" at bounding box center [531, 182] width 289 height 110
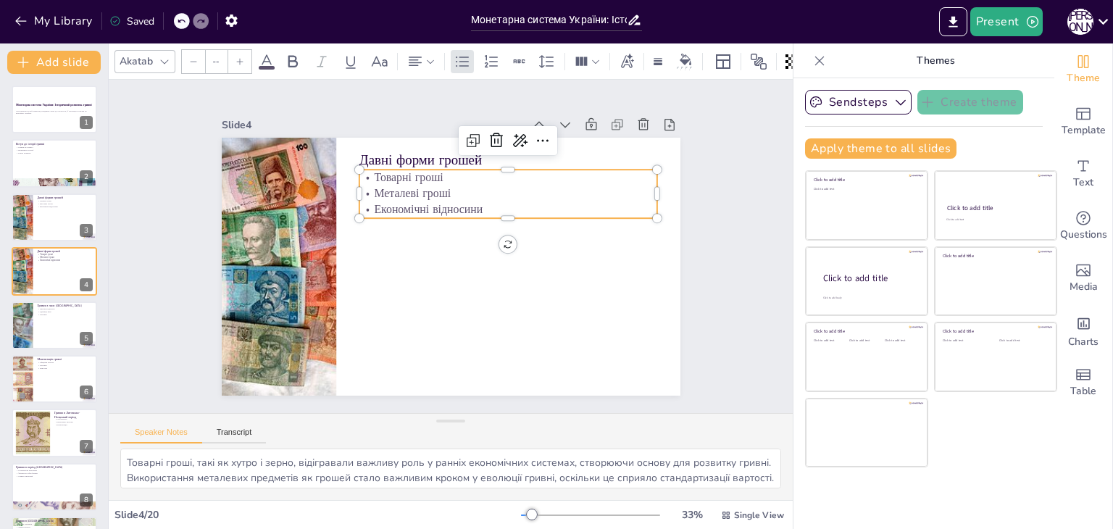
type input "48"
click at [383, 183] on p "Металеві гроші" at bounding box center [517, 207] width 295 height 78
click at [424, 271] on div at bounding box center [442, 265] width 524 height 422
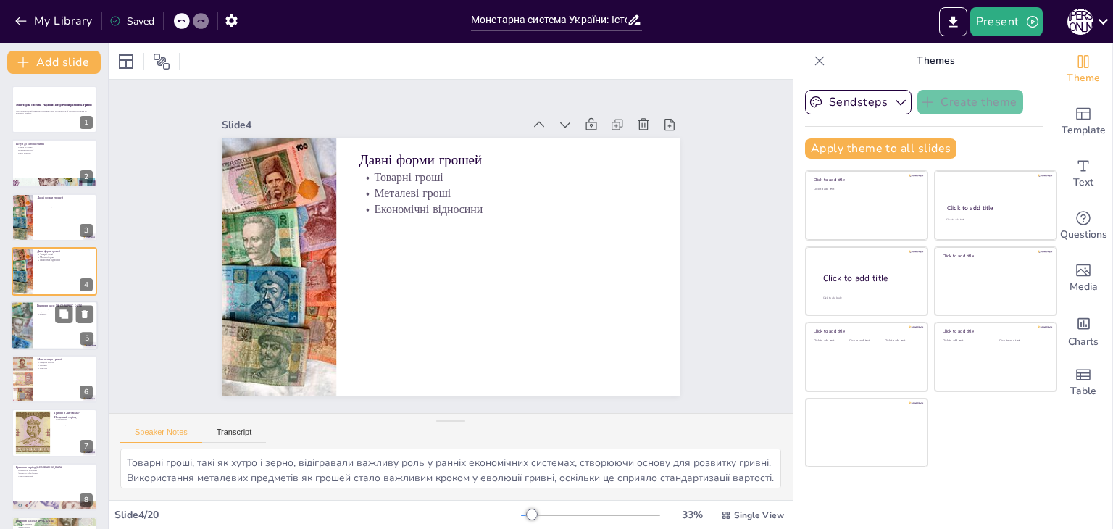
click at [32, 340] on div at bounding box center [21, 325] width 87 height 49
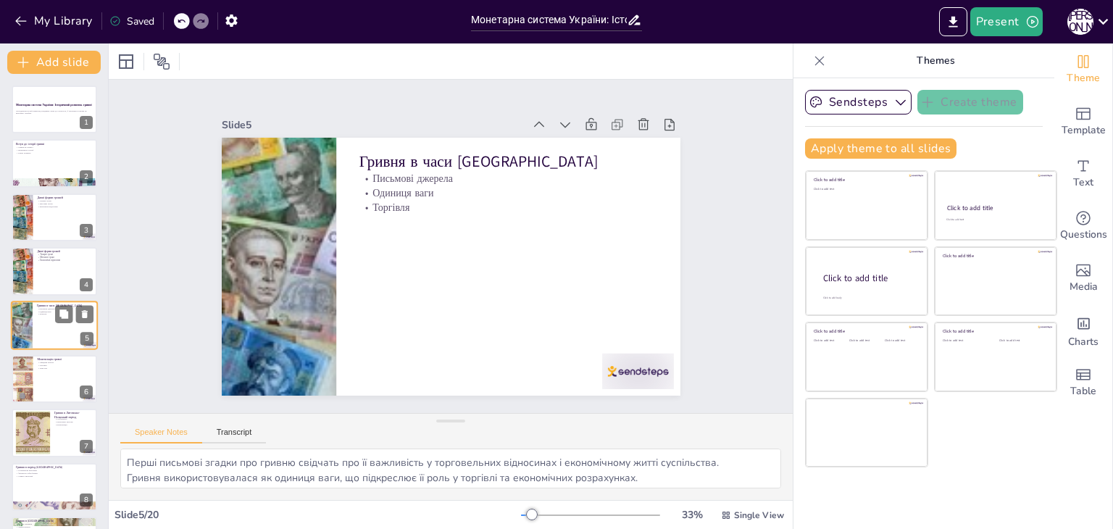
scroll to position [23, 0]
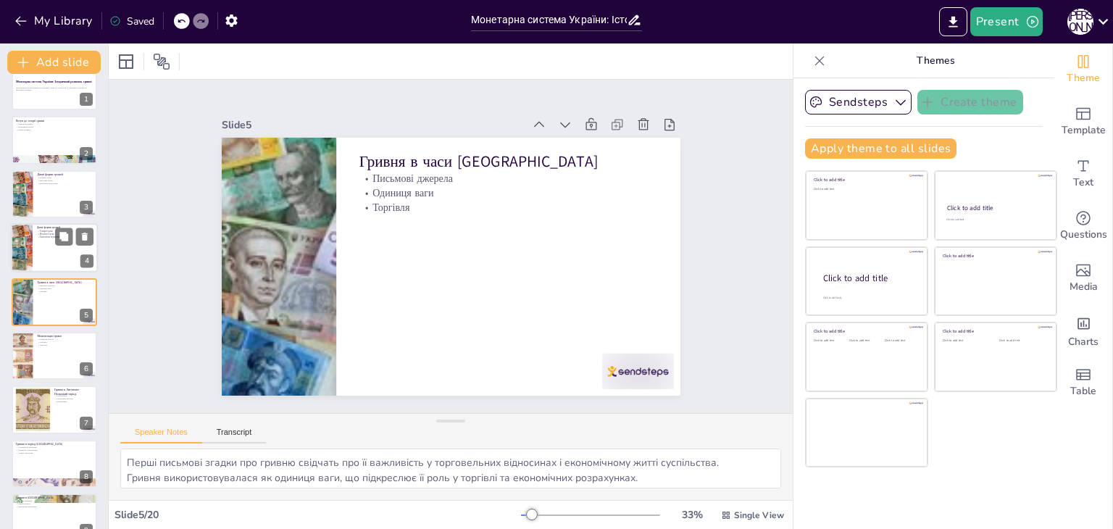
click at [44, 245] on div at bounding box center [54, 247] width 87 height 49
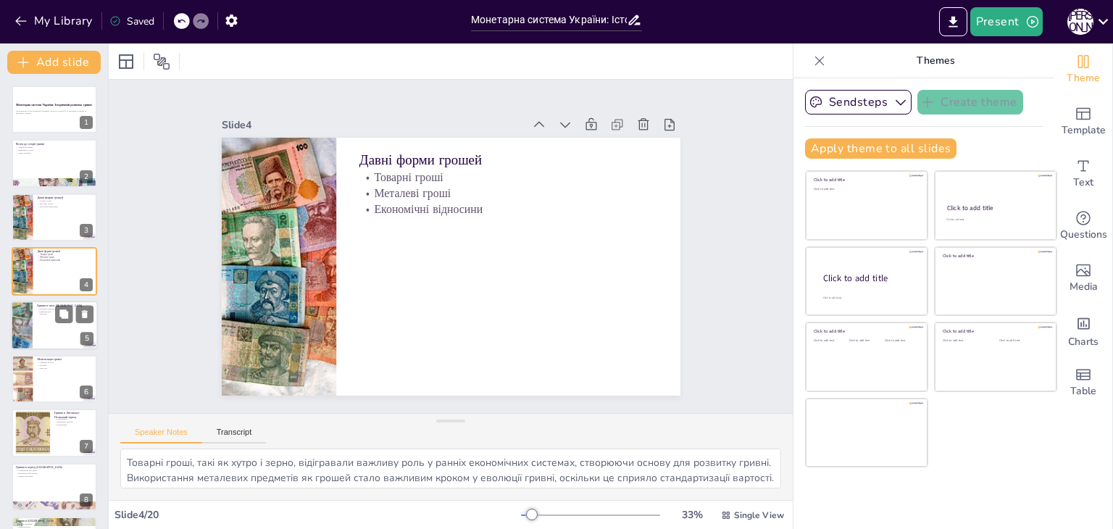
click at [49, 301] on div at bounding box center [54, 325] width 87 height 49
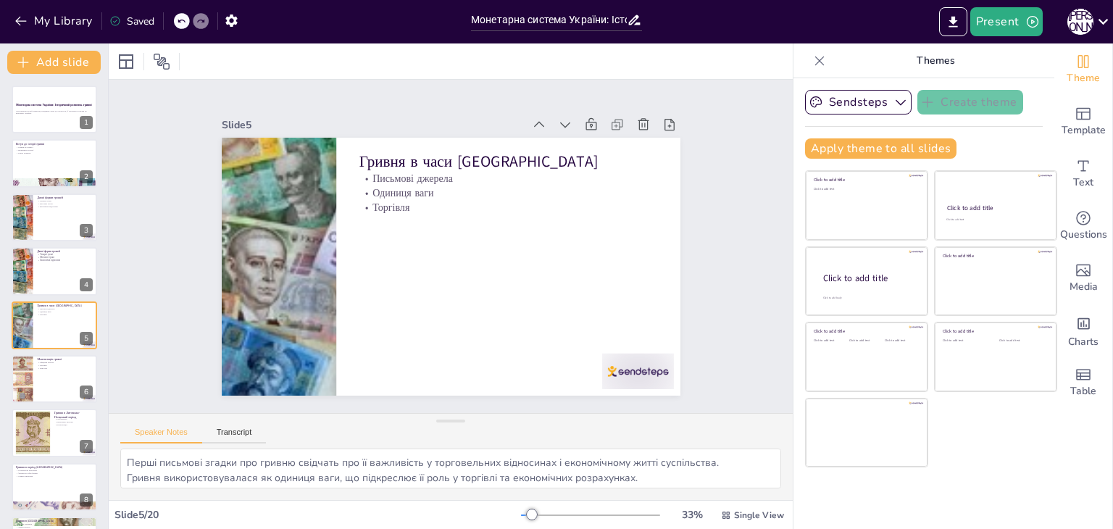
scroll to position [23, 0]
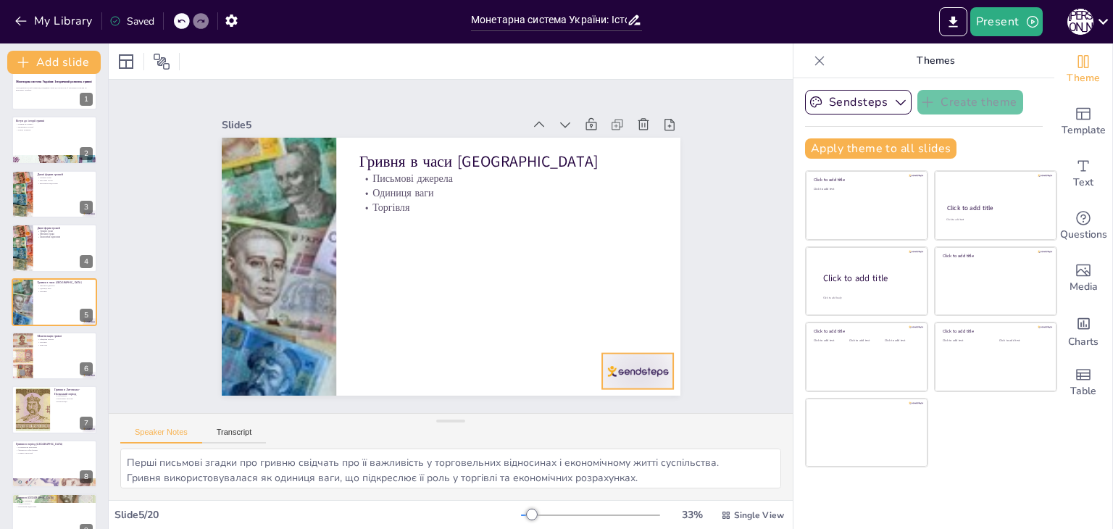
click at [627, 383] on div at bounding box center [608, 408] width 78 height 50
click at [612, 387] on icon at bounding box center [600, 398] width 23 height 23
click at [43, 253] on div at bounding box center [54, 247] width 87 height 49
type textarea "Товарні гроші, такі як хутро і зерно, відігравали важливу роль у ранніх економі…"
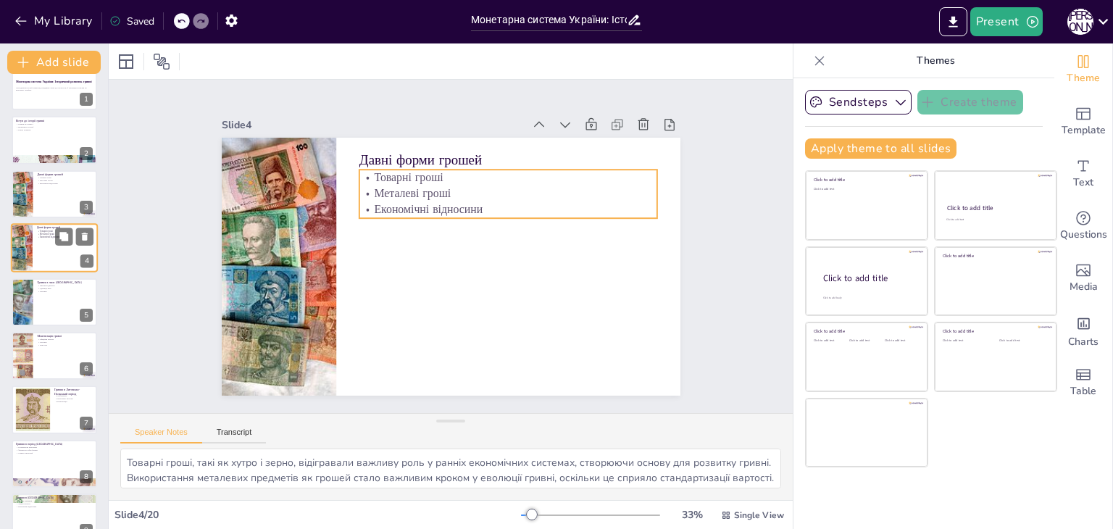
scroll to position [0, 0]
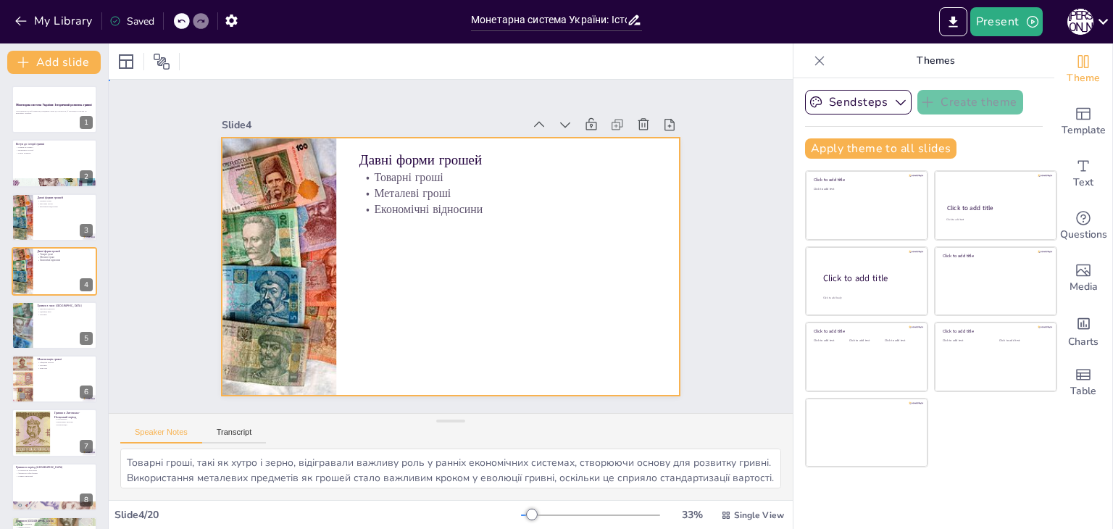
click at [479, 283] on div at bounding box center [444, 265] width 516 height 387
click at [409, 136] on div at bounding box center [441, 264] width 526 height 453
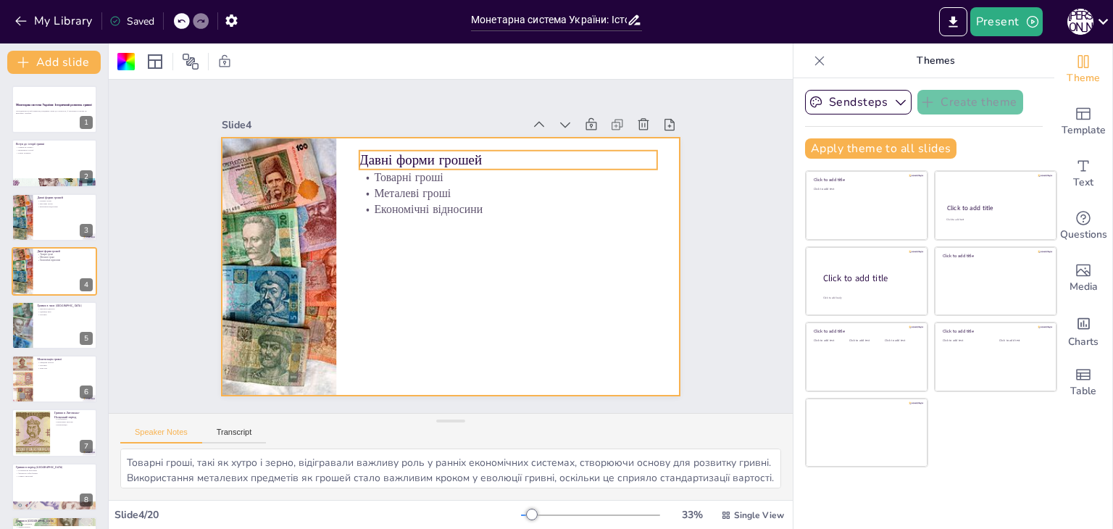
click at [401, 151] on p "Давні форми грошей" at bounding box center [538, 191] width 280 height 138
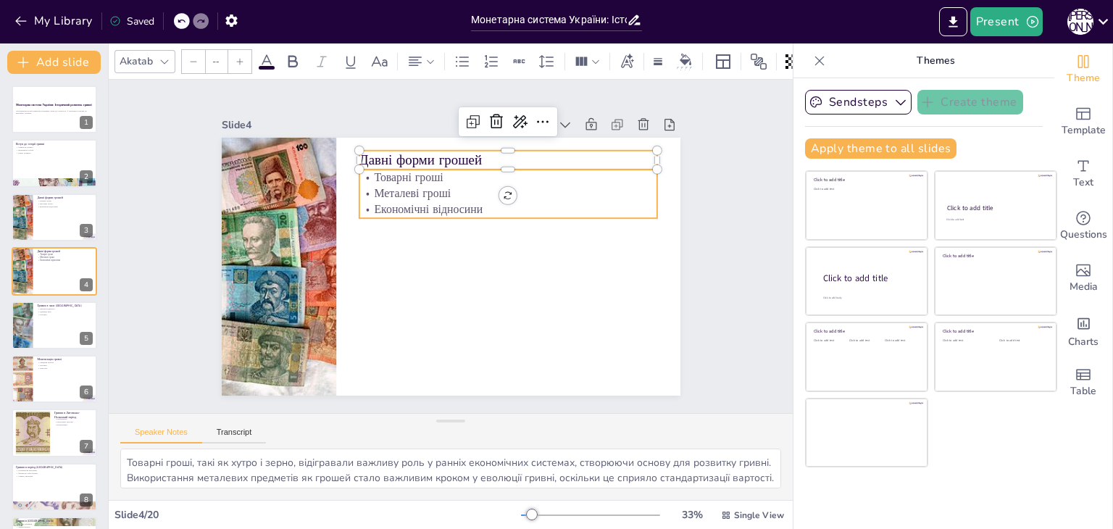
type input "48"
click at [486, 186] on p "Металеві гроші" at bounding box center [509, 298] width 47 height 298
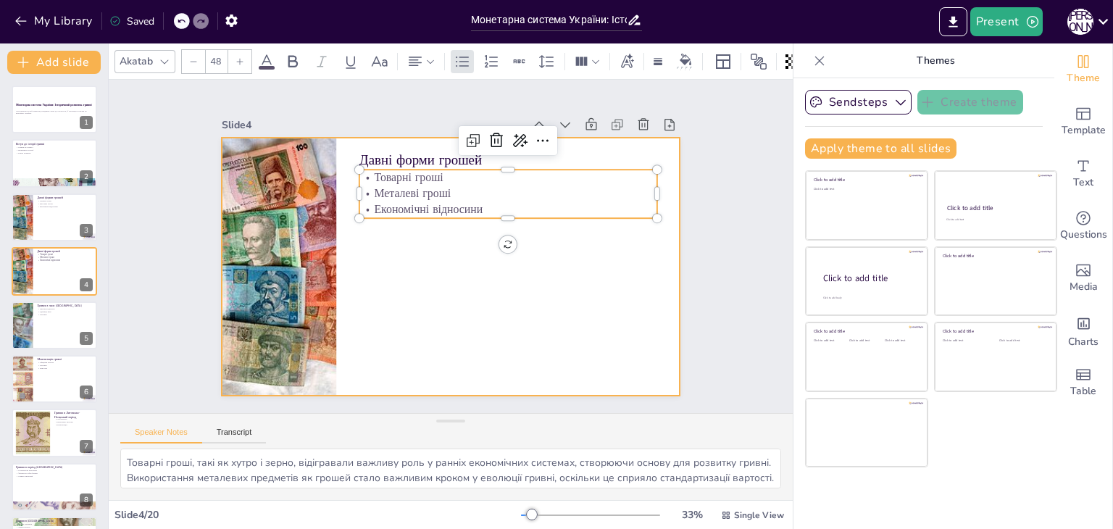
click at [438, 274] on div at bounding box center [439, 263] width 522 height 478
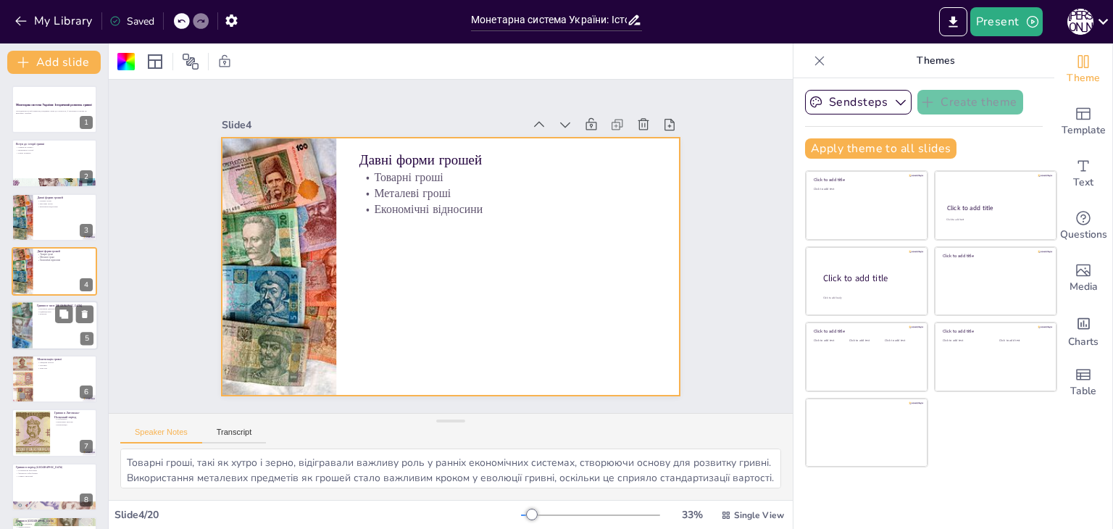
click at [26, 328] on div at bounding box center [21, 325] width 87 height 49
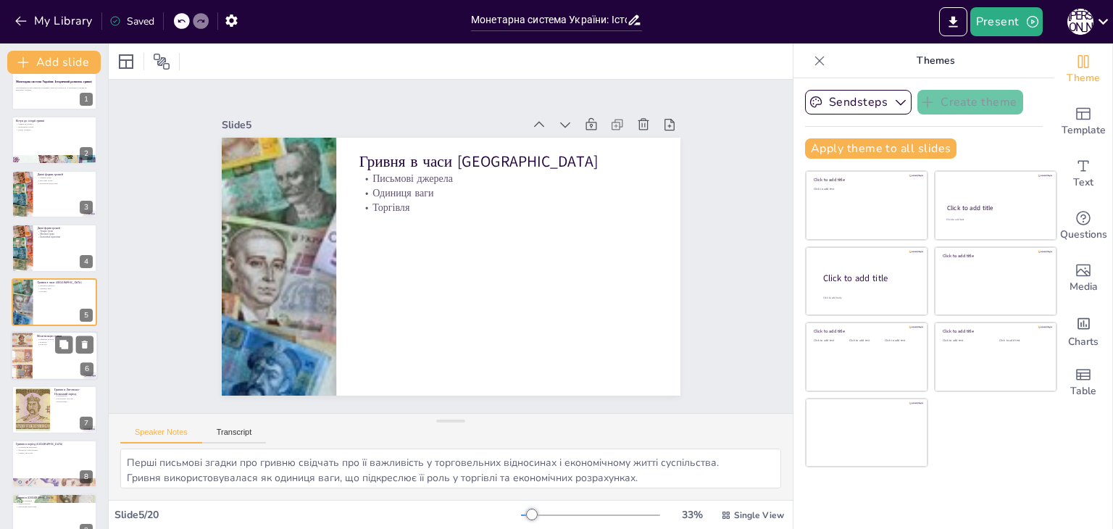
click at [37, 371] on div at bounding box center [54, 355] width 87 height 49
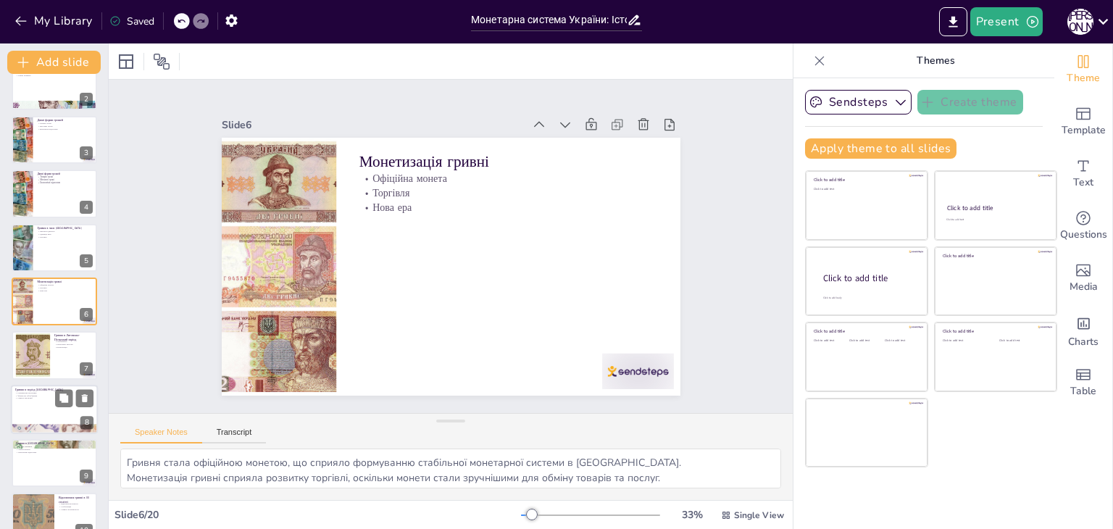
click at [49, 397] on p "Символ автономії" at bounding box center [54, 397] width 78 height 3
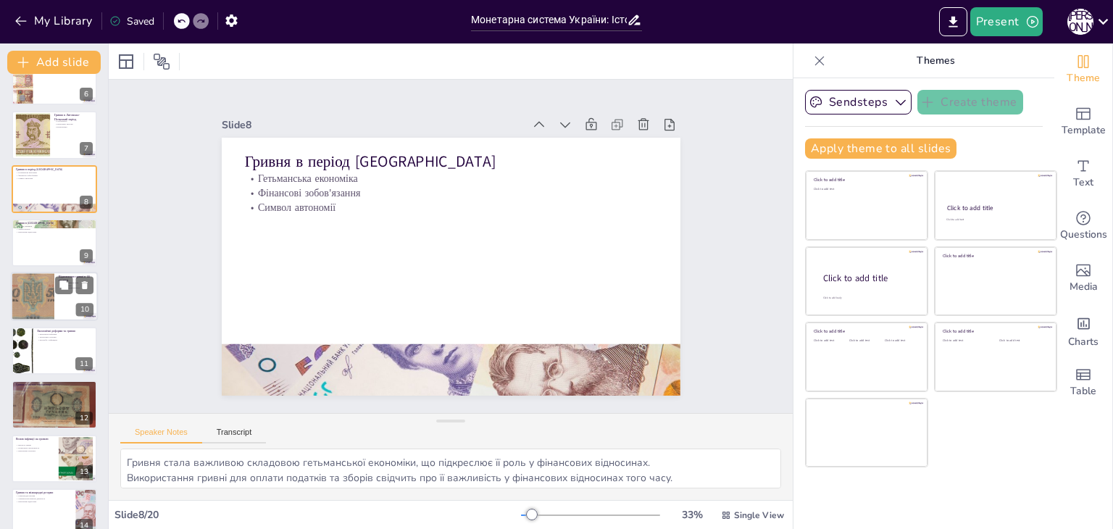
scroll to position [330, 0]
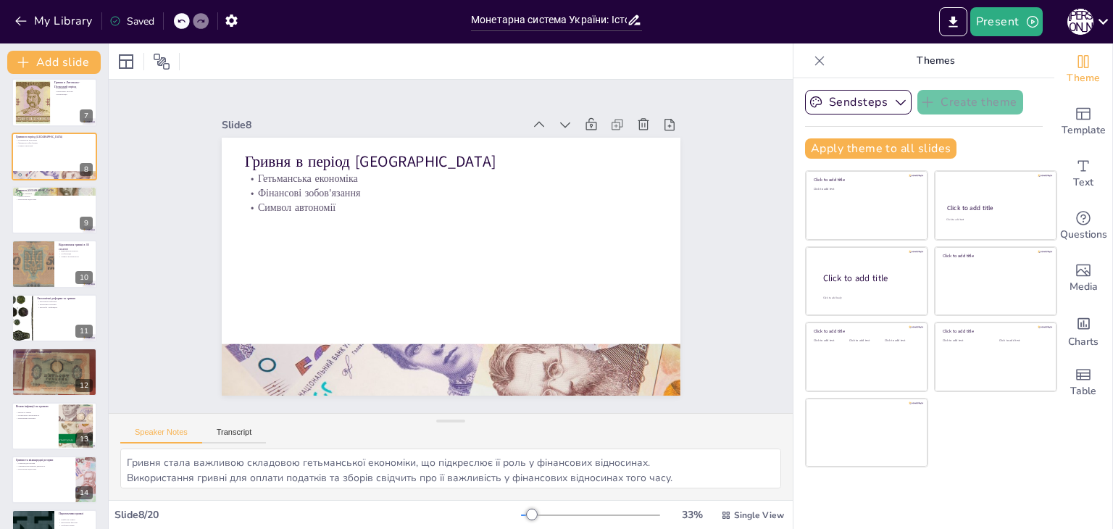
click at [54, 184] on div "Монетарна система України: Історичний розвиток гривні Дослідження історії гривн…" at bounding box center [54, 291] width 108 height 1073
click at [40, 209] on div at bounding box center [54, 210] width 87 height 49
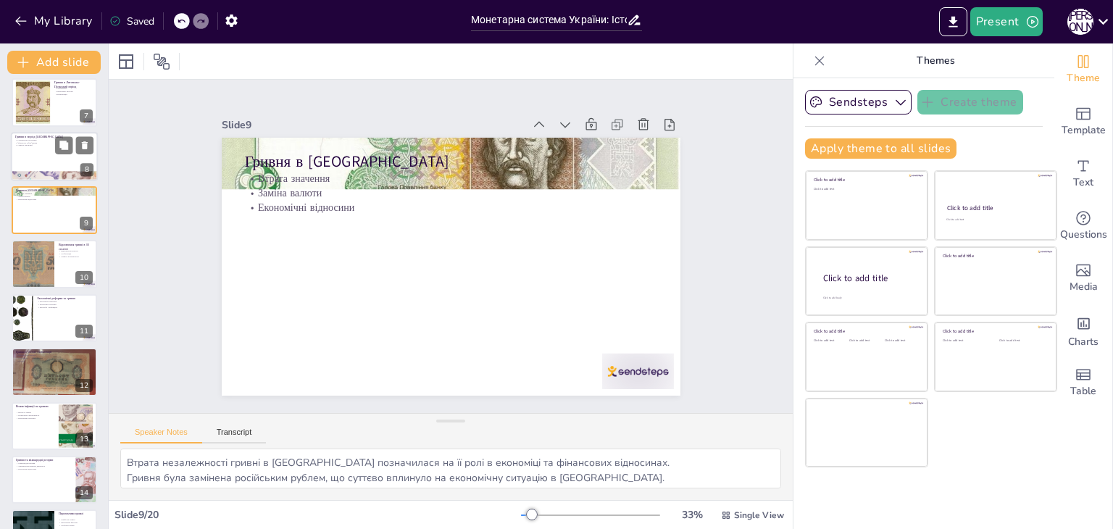
scroll to position [239, 0]
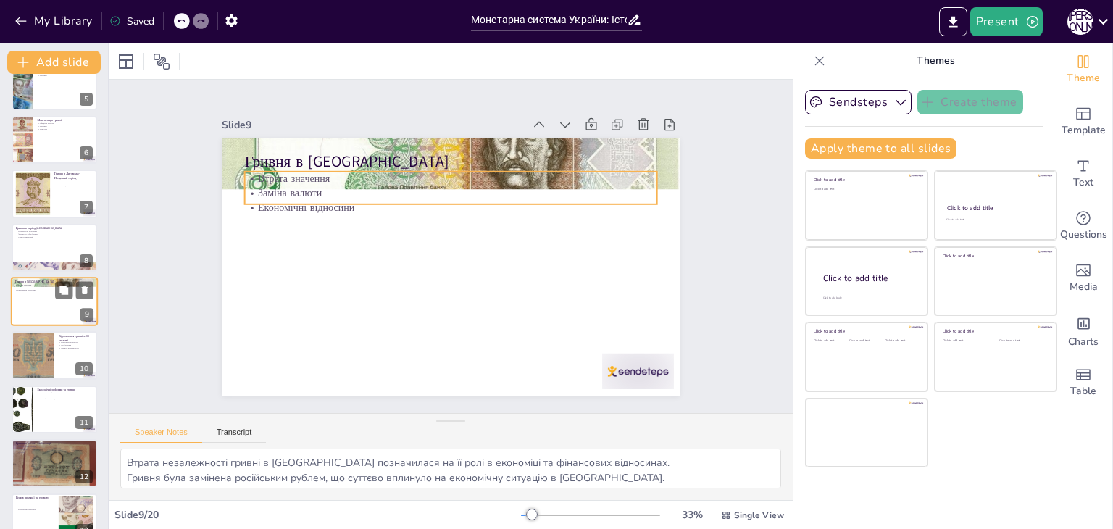
click at [23, 283] on p "Втрата значення" at bounding box center [54, 284] width 78 height 3
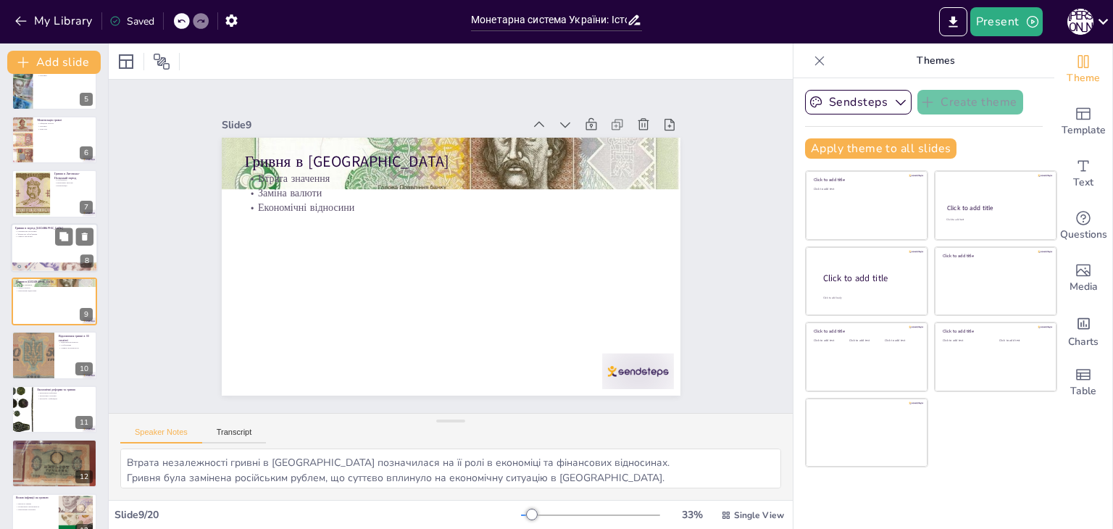
click at [40, 230] on p "Гетьманська економіка" at bounding box center [54, 231] width 78 height 3
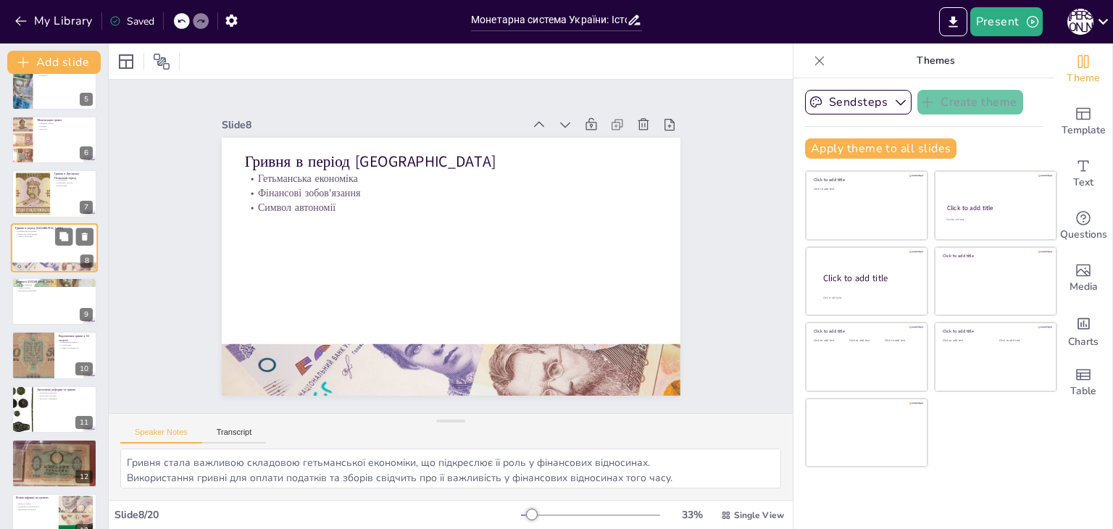
scroll to position [186, 0]
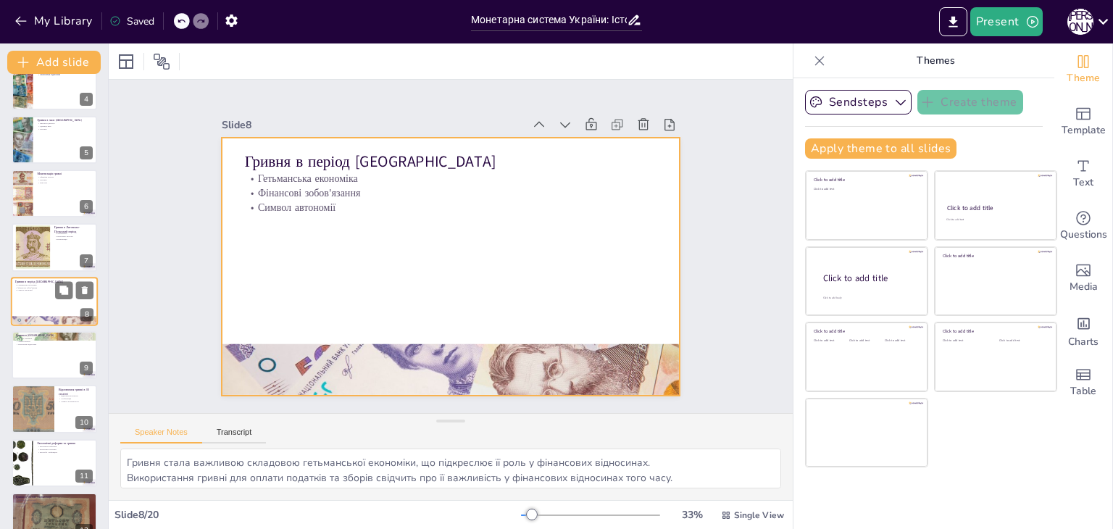
click at [41, 305] on div at bounding box center [54, 301] width 87 height 49
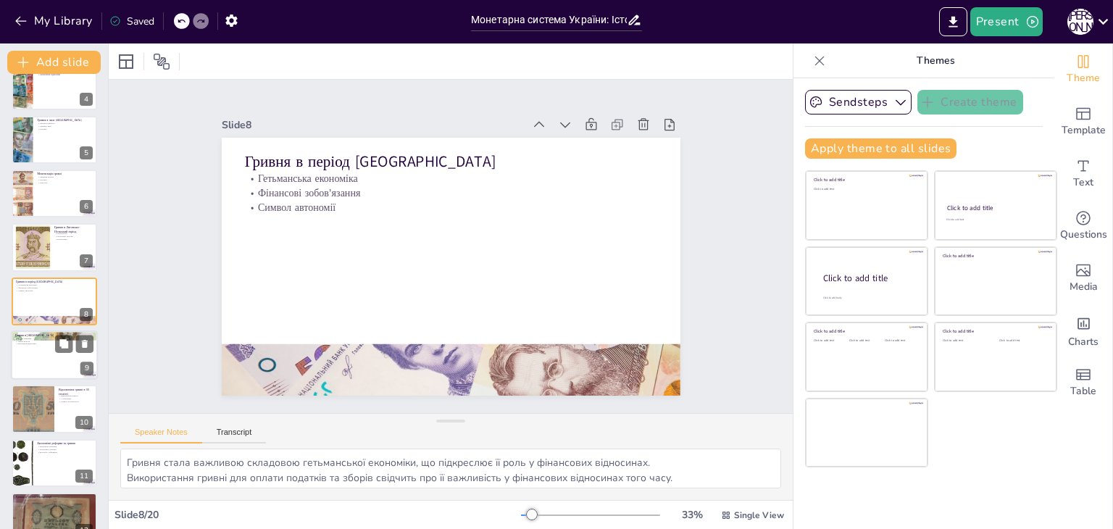
click at [53, 354] on div at bounding box center [54, 354] width 87 height 49
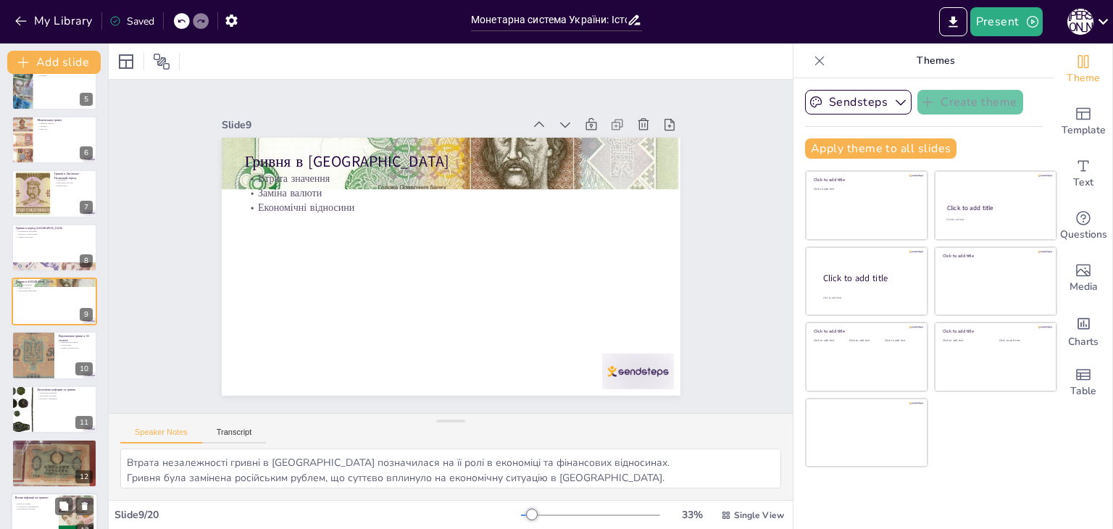
click at [47, 386] on div "Економічні реформи та гривня Економічні реформи Монетарна політика Боротьба з і…" at bounding box center [55, 386] width 86 height 0
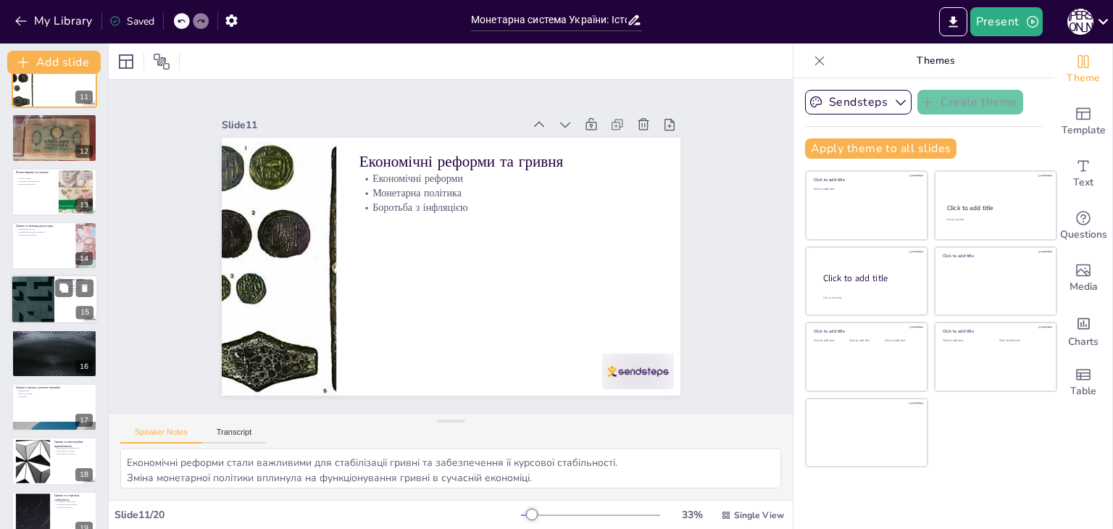
click at [41, 276] on div at bounding box center [32, 299] width 87 height 49
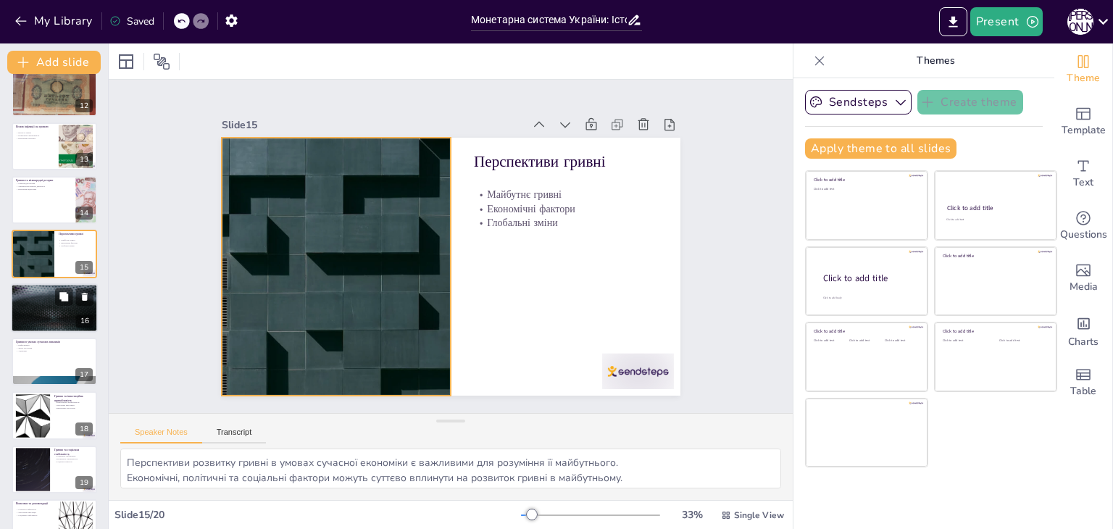
scroll to position [635, 0]
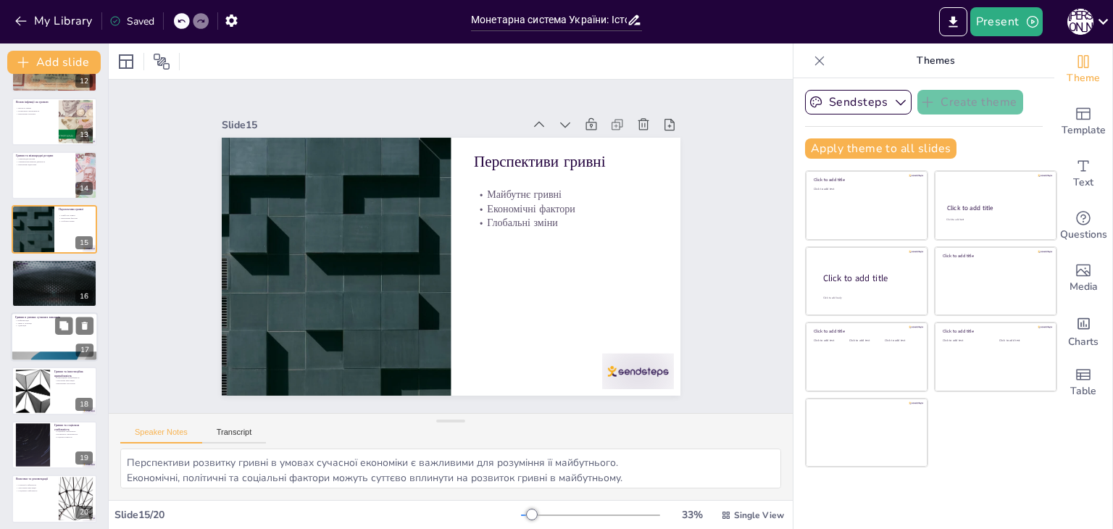
click at [40, 391] on div at bounding box center [32, 391] width 78 height 44
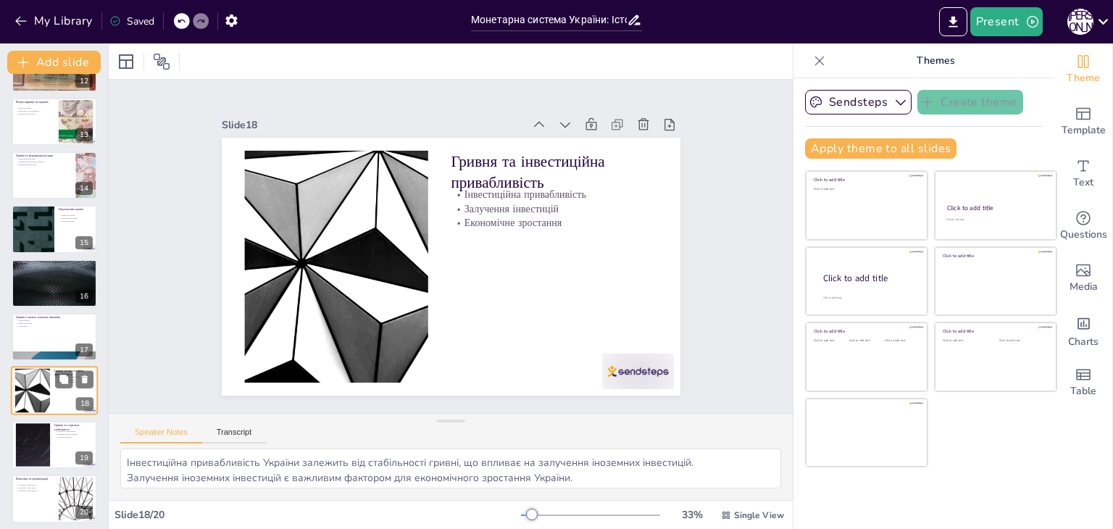
scroll to position [640, 0]
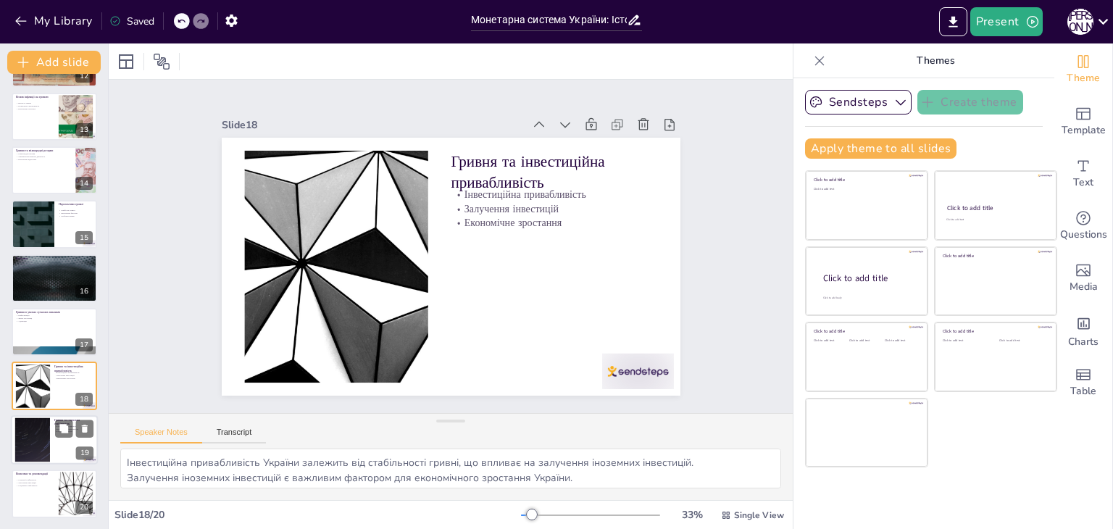
click at [38, 430] on div at bounding box center [32, 439] width 78 height 44
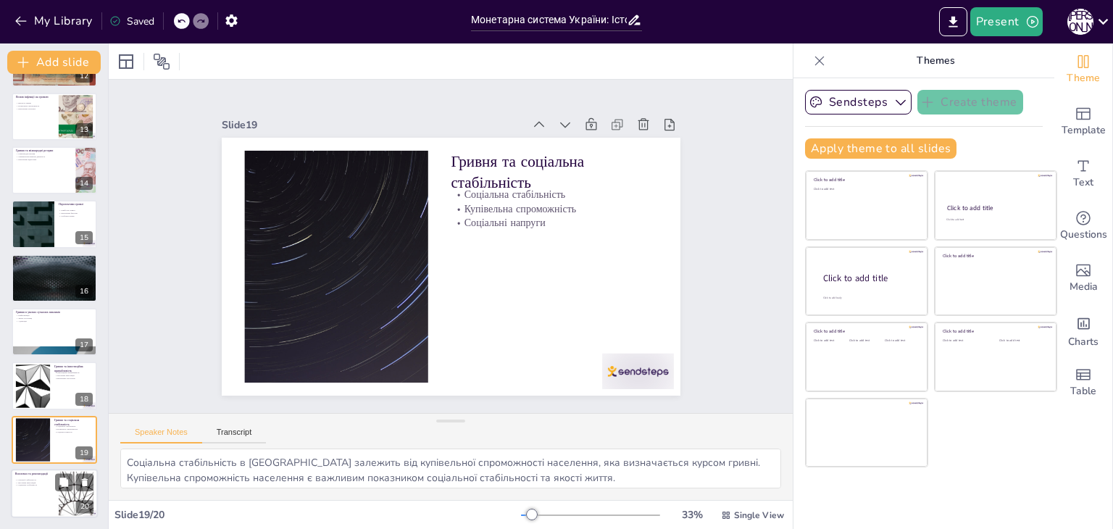
click at [49, 503] on div at bounding box center [54, 493] width 87 height 49
type textarea "Розробка стратегій для зміцнення гривні є важливою для забезпечення її стабільн…"
